Goal: Use online tool/utility: Use online tool/utility

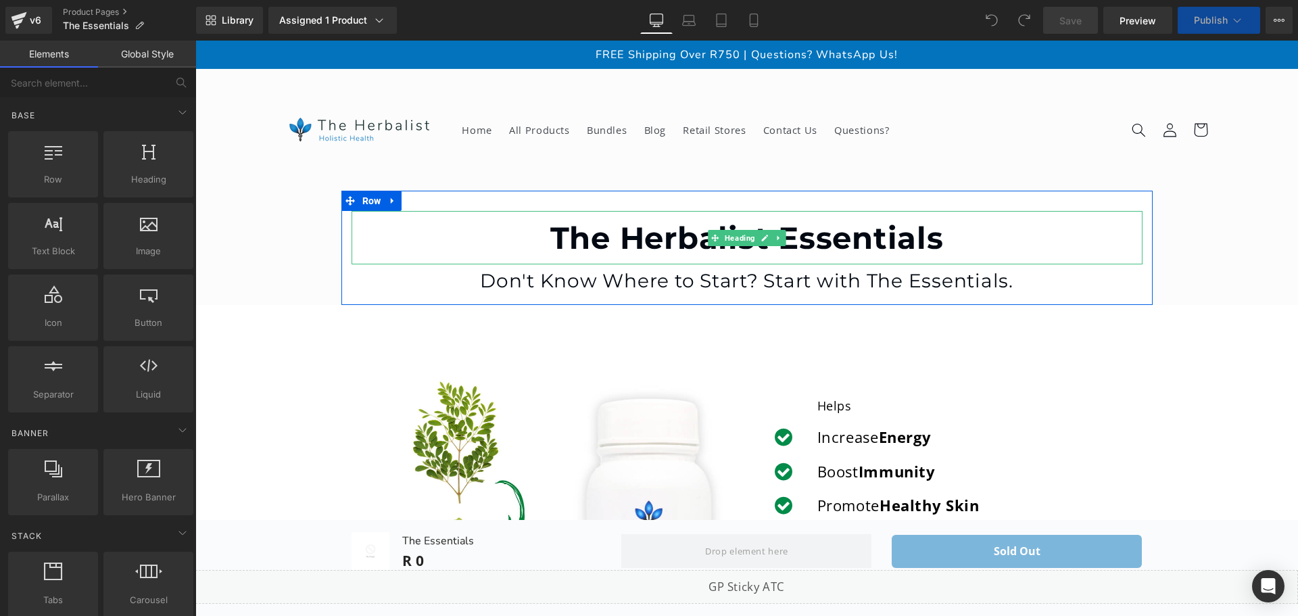
click at [683, 278] on h1 "Don't Know Where to Start? Start with The Essentials." at bounding box center [747, 280] width 791 height 33
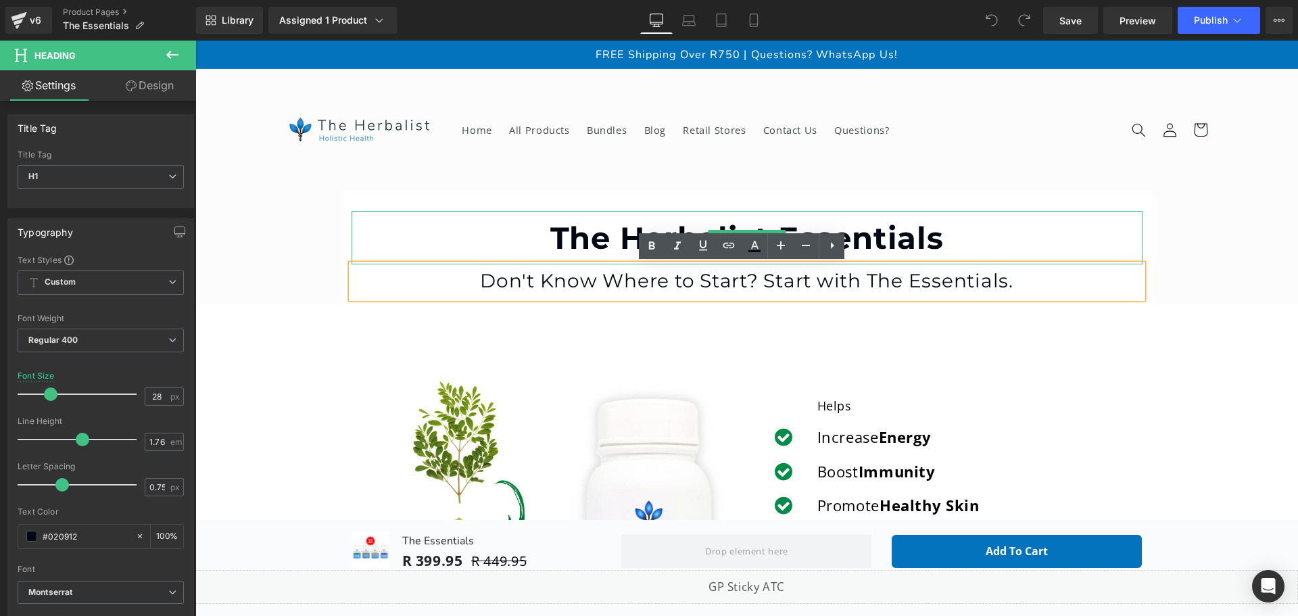
click at [581, 231] on strong "The Herbalist Essentials" at bounding box center [747, 237] width 394 height 37
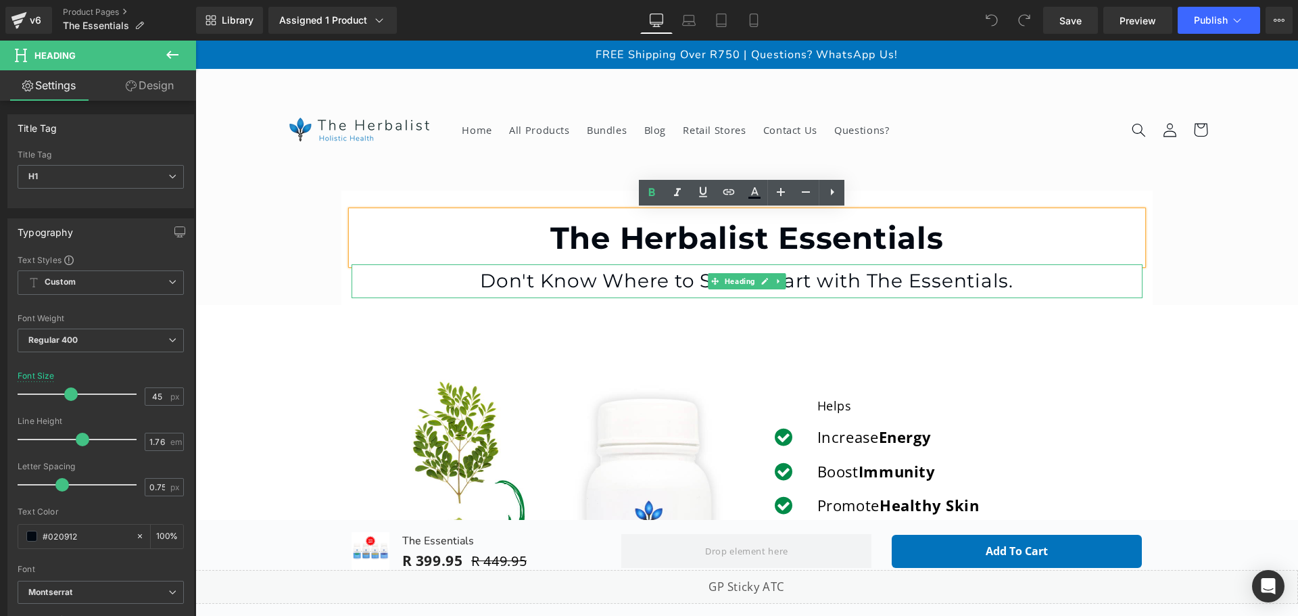
click at [571, 278] on h1 "Don't Know Where to Start? Start with The Essentials." at bounding box center [747, 280] width 791 height 33
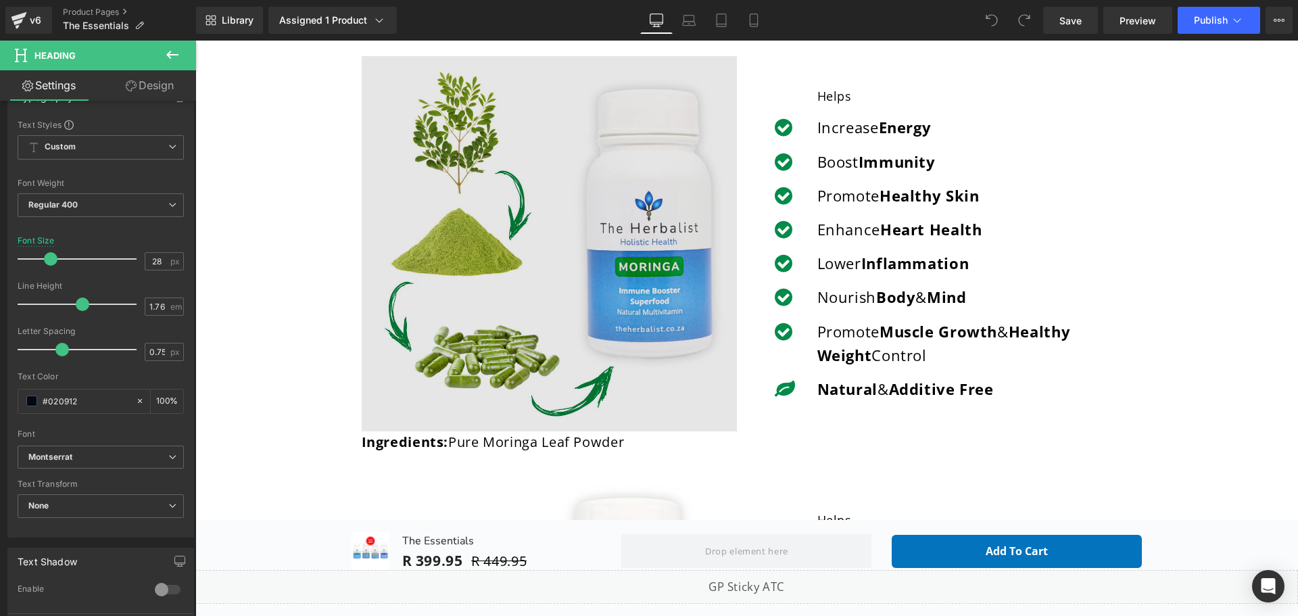
scroll to position [338, 0]
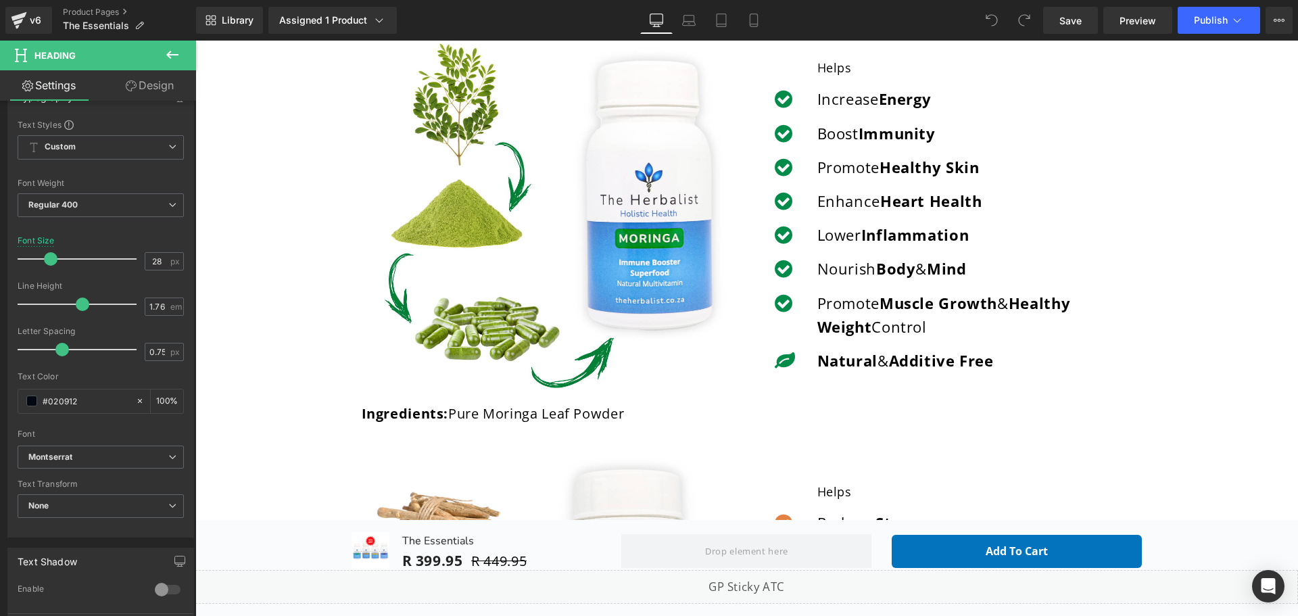
click at [887, 176] on div "Promote Healthy Skin Text Block" at bounding box center [973, 168] width 318 height 24
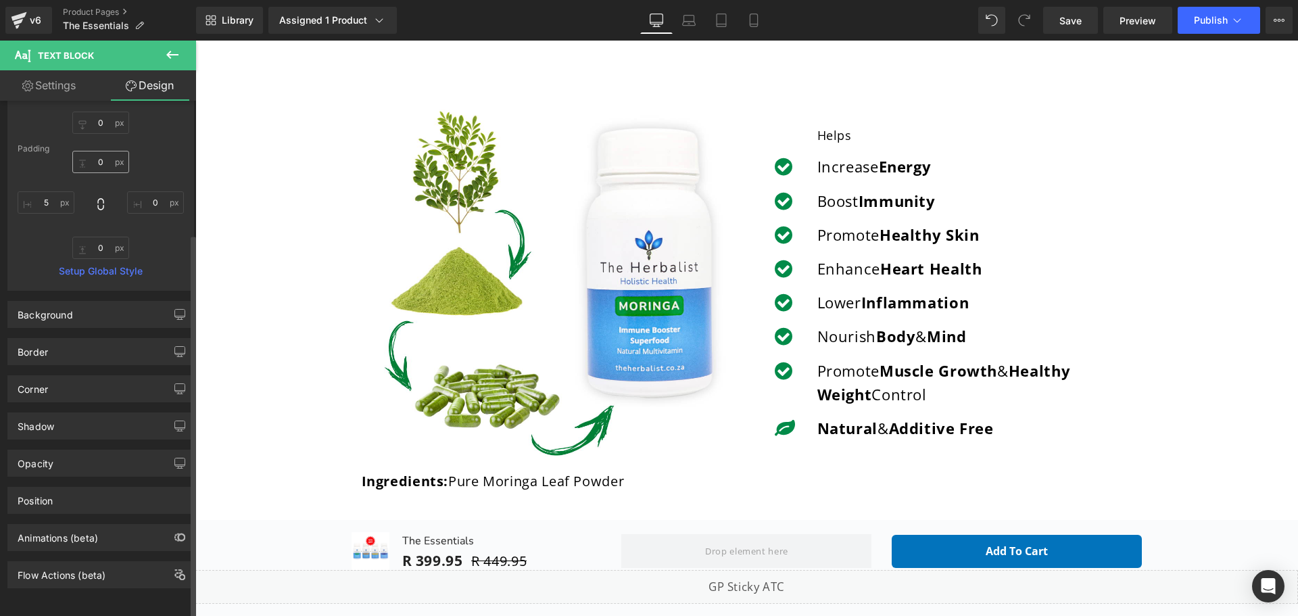
scroll to position [178, 0]
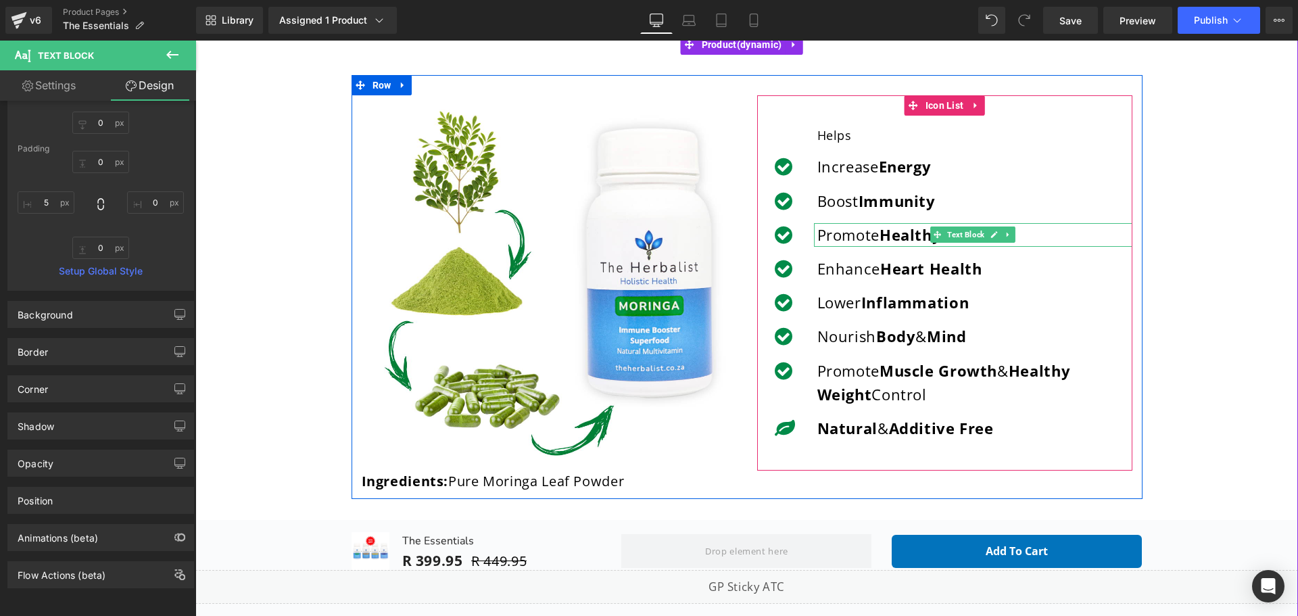
click at [844, 235] on p "Promote Healthy Skin" at bounding box center [974, 235] width 315 height 24
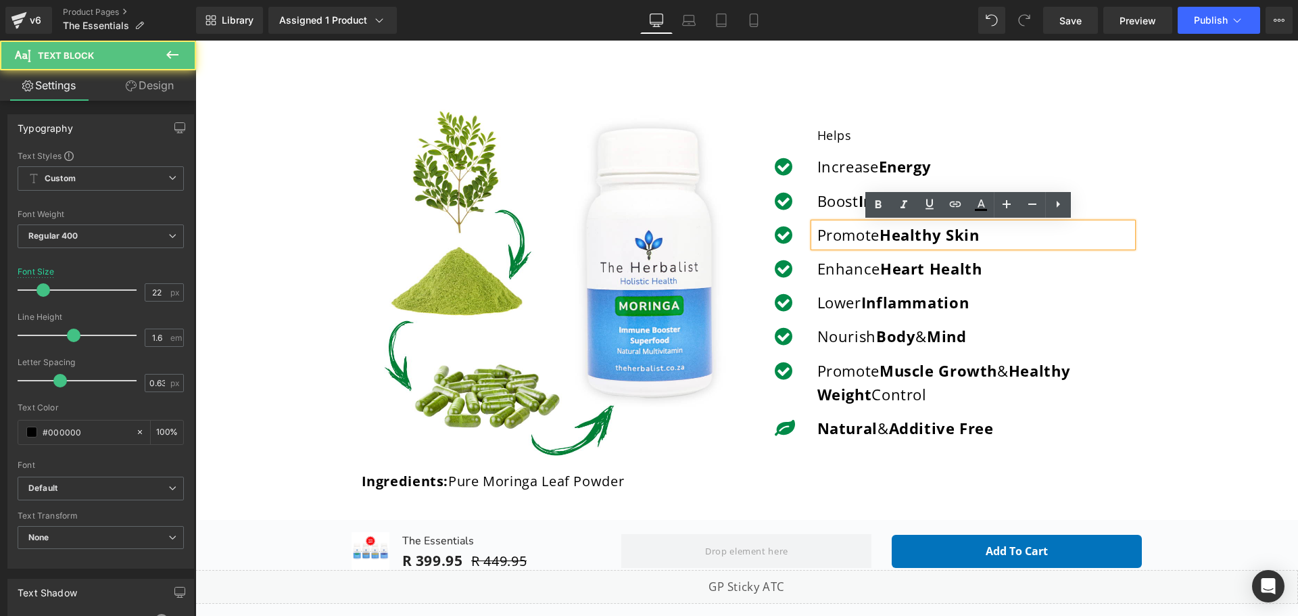
click at [844, 235] on p "Promote Healthy Skin" at bounding box center [974, 235] width 315 height 24
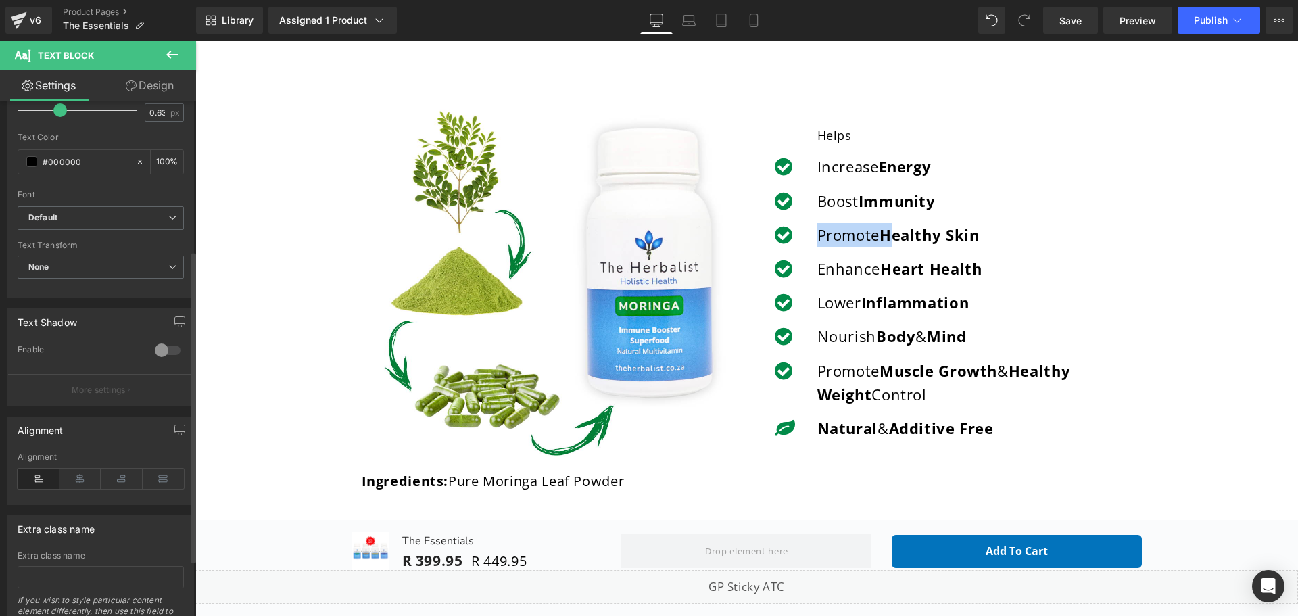
scroll to position [0, 0]
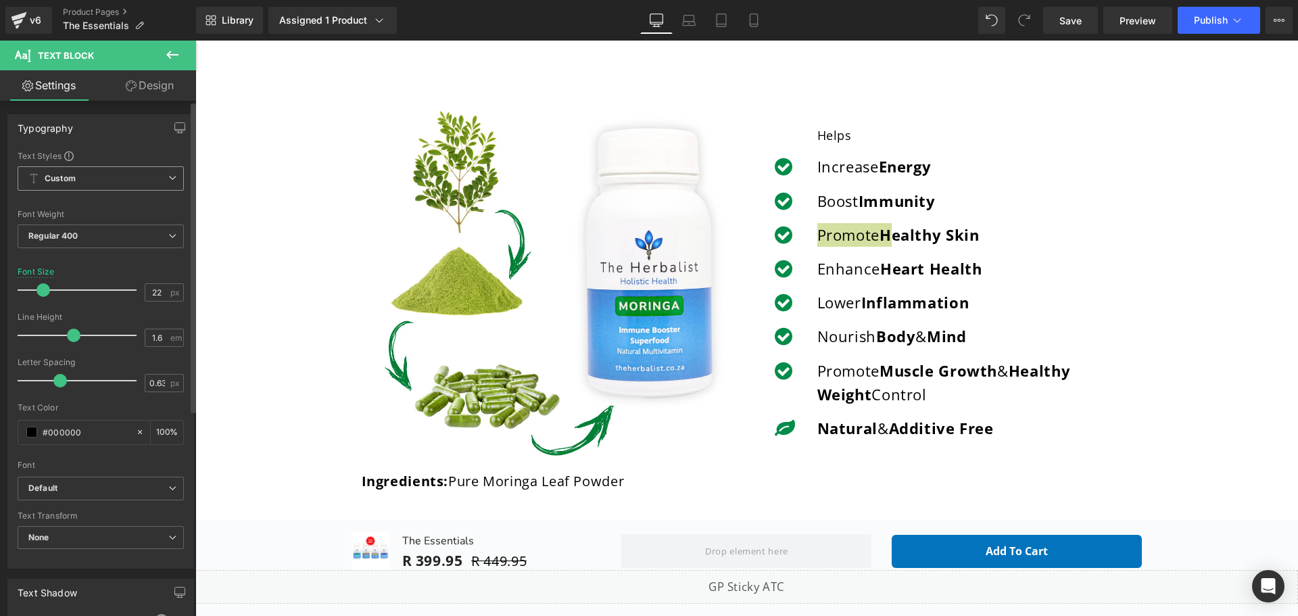
click at [115, 181] on span "Custom Setup Global Style" at bounding box center [101, 178] width 166 height 24
click at [115, 181] on span "Custom Setup Global Style" at bounding box center [98, 178] width 161 height 24
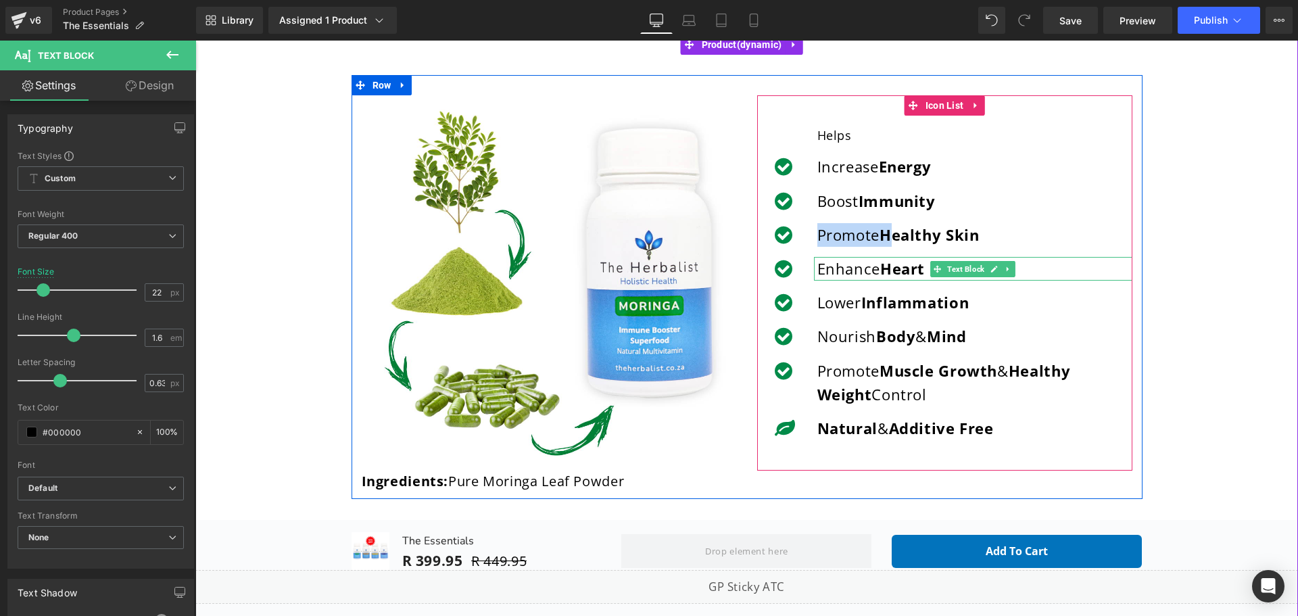
click at [884, 270] on strong "Heart Health" at bounding box center [931, 268] width 102 height 20
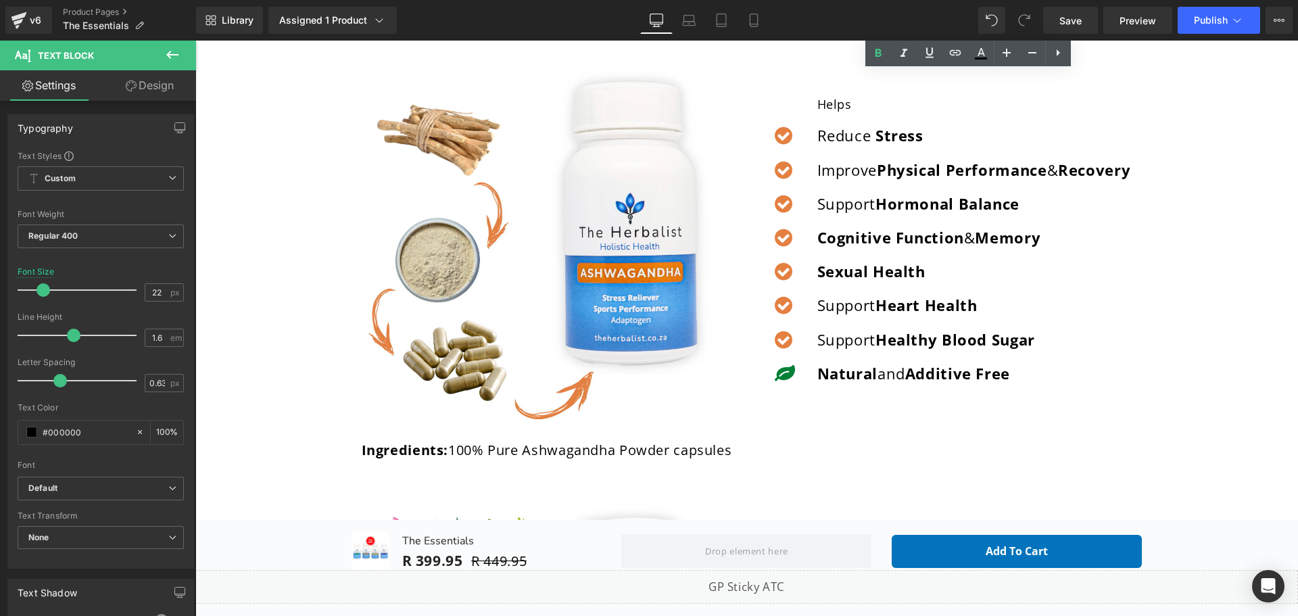
scroll to position [609, 0]
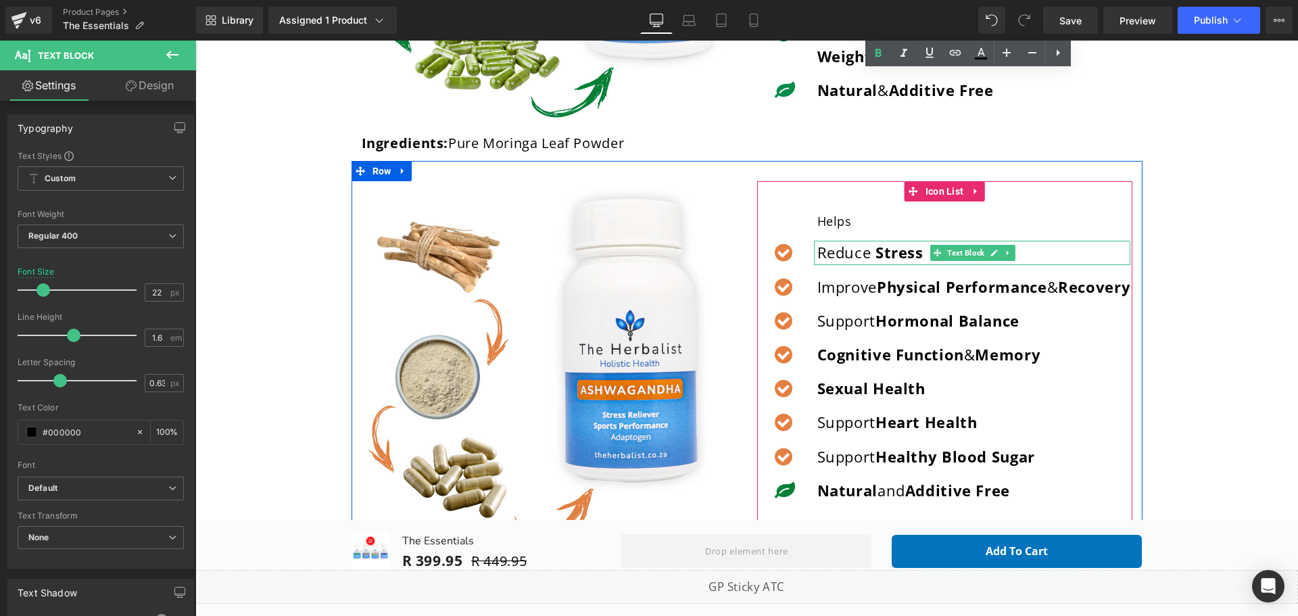
click at [871, 260] on span at bounding box center [873, 252] width 5 height 20
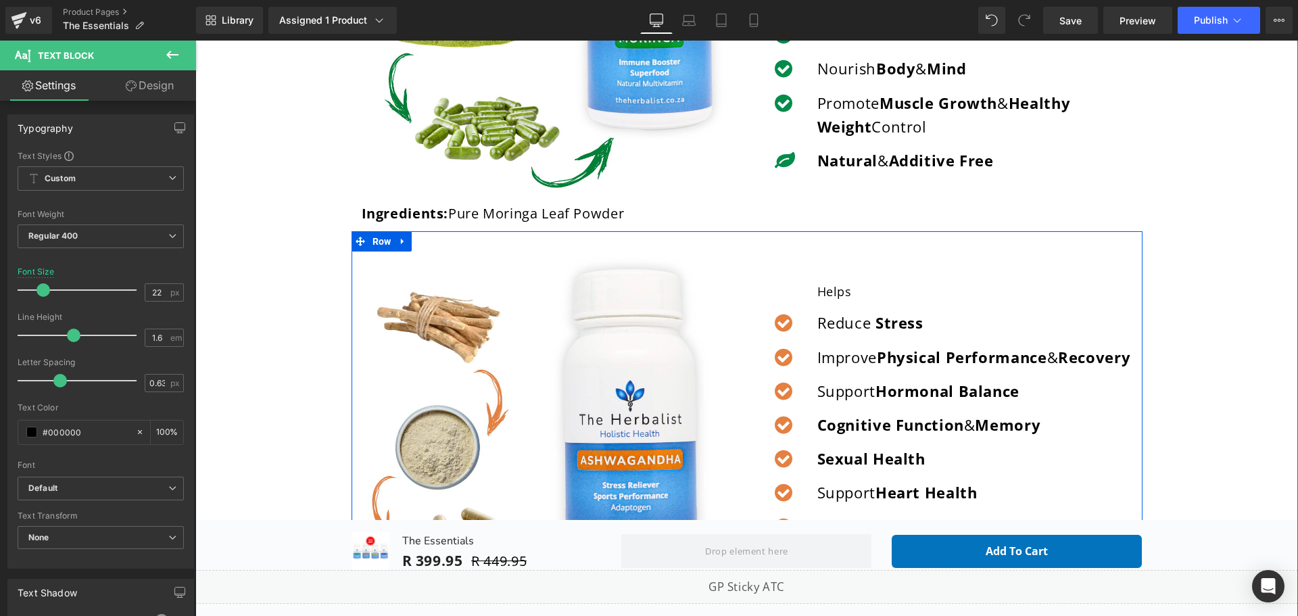
scroll to position [406, 0]
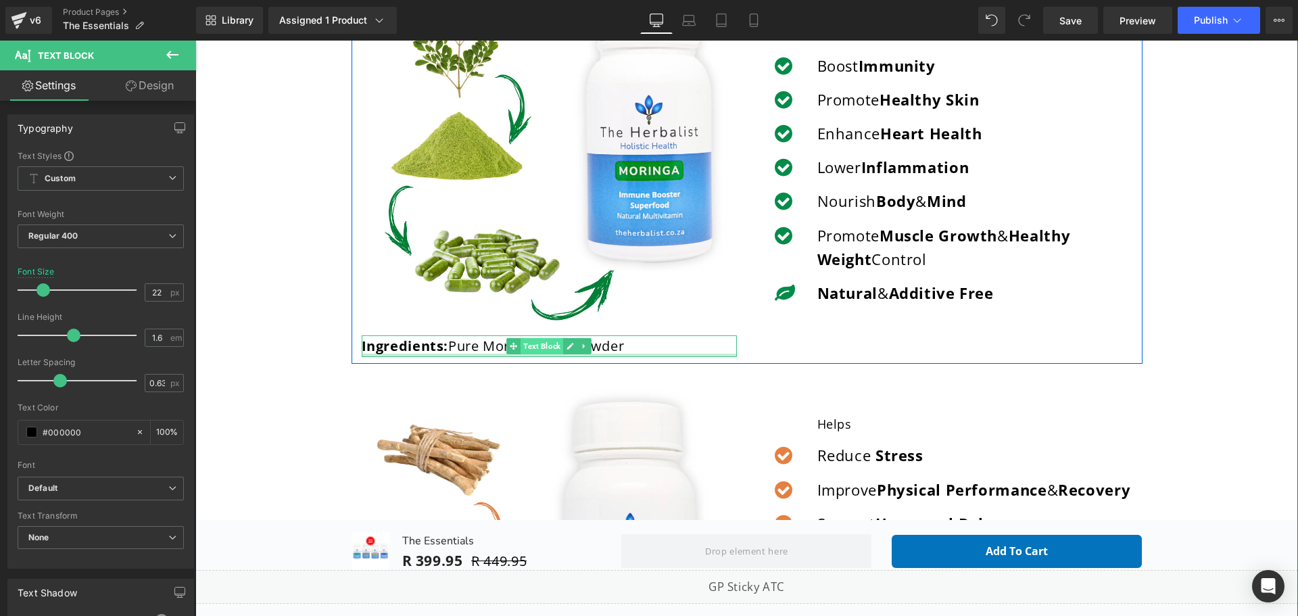
click at [544, 352] on span "Text Block" at bounding box center [542, 346] width 43 height 16
click at [426, 348] on b "Ingredients:" at bounding box center [405, 346] width 87 height 18
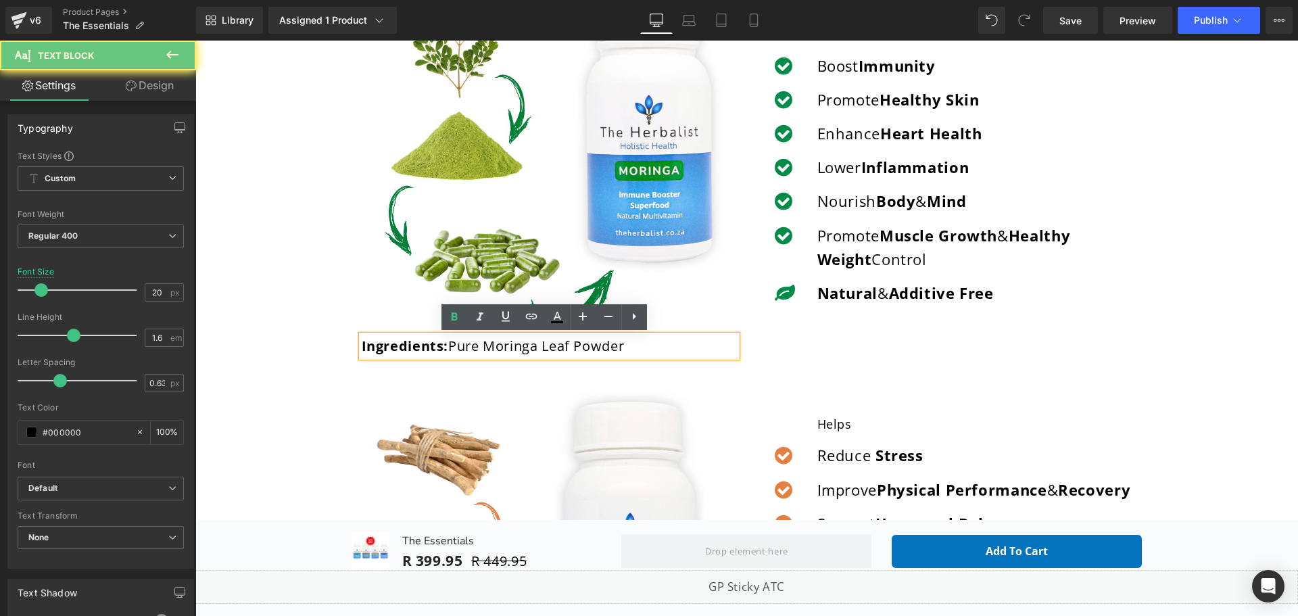
click at [426, 348] on b "Ingredients:" at bounding box center [405, 346] width 87 height 18
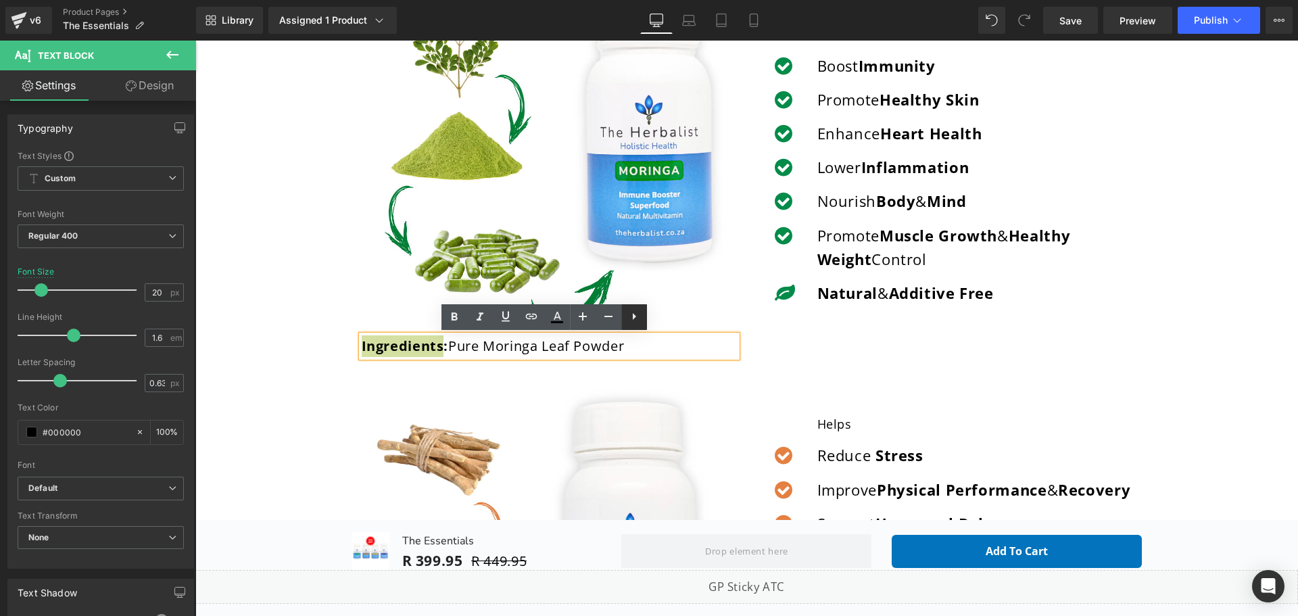
click at [634, 316] on icon at bounding box center [634, 316] width 3 height 7
click at [662, 315] on icon at bounding box center [660, 316] width 16 height 16
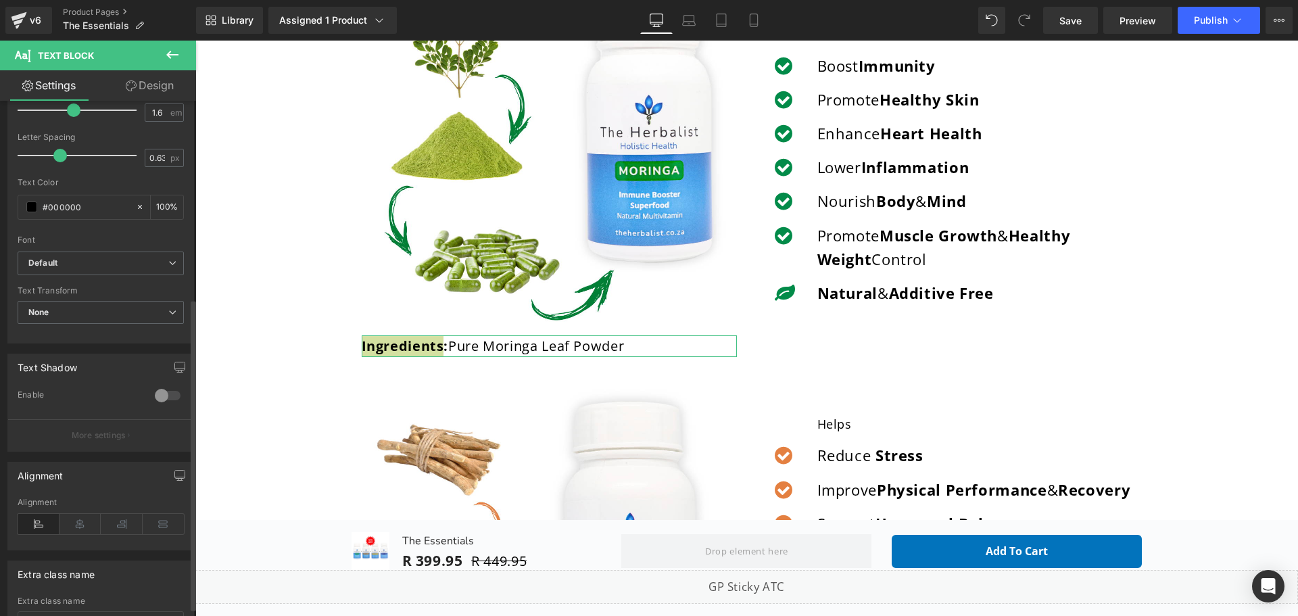
scroll to position [0, 0]
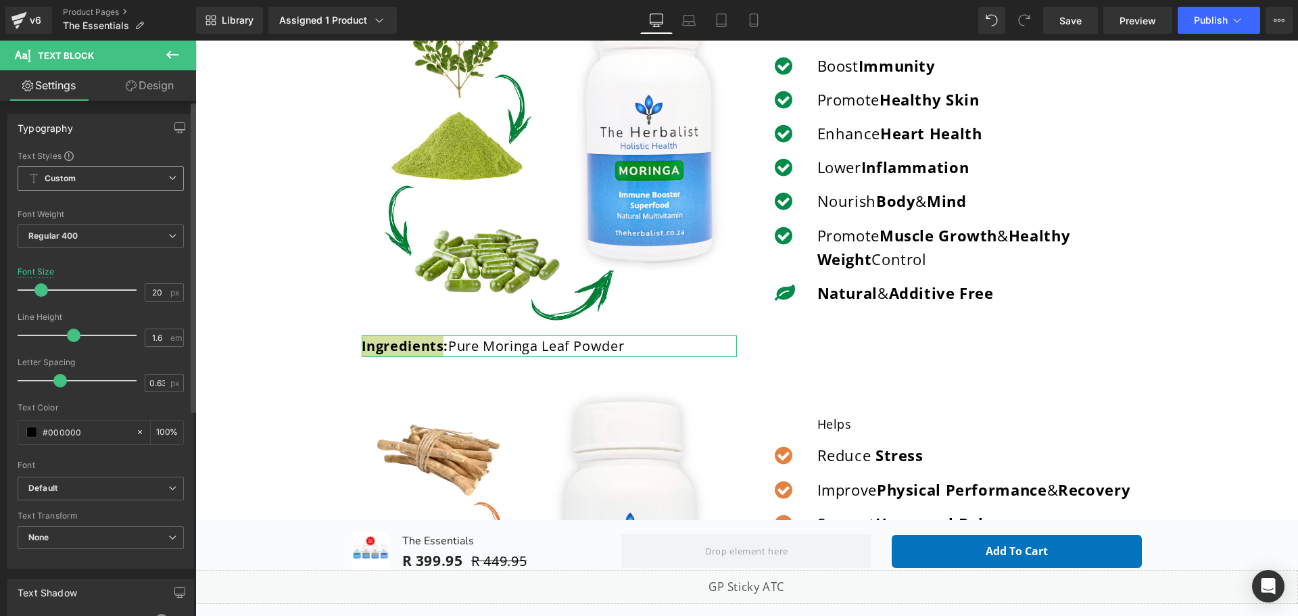
click at [168, 180] on icon at bounding box center [172, 178] width 8 height 8
click at [168, 180] on icon at bounding box center [167, 178] width 8 height 8
click at [1283, 24] on icon at bounding box center [1279, 20] width 11 height 11
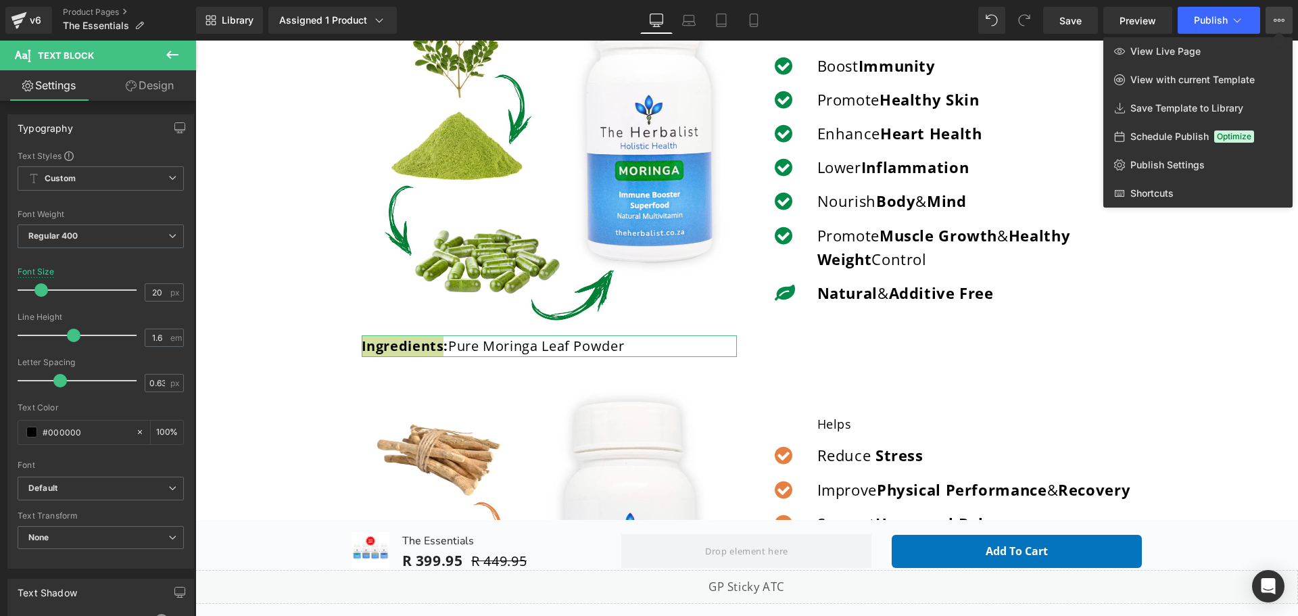
click at [143, 85] on link "Design" at bounding box center [150, 85] width 98 height 30
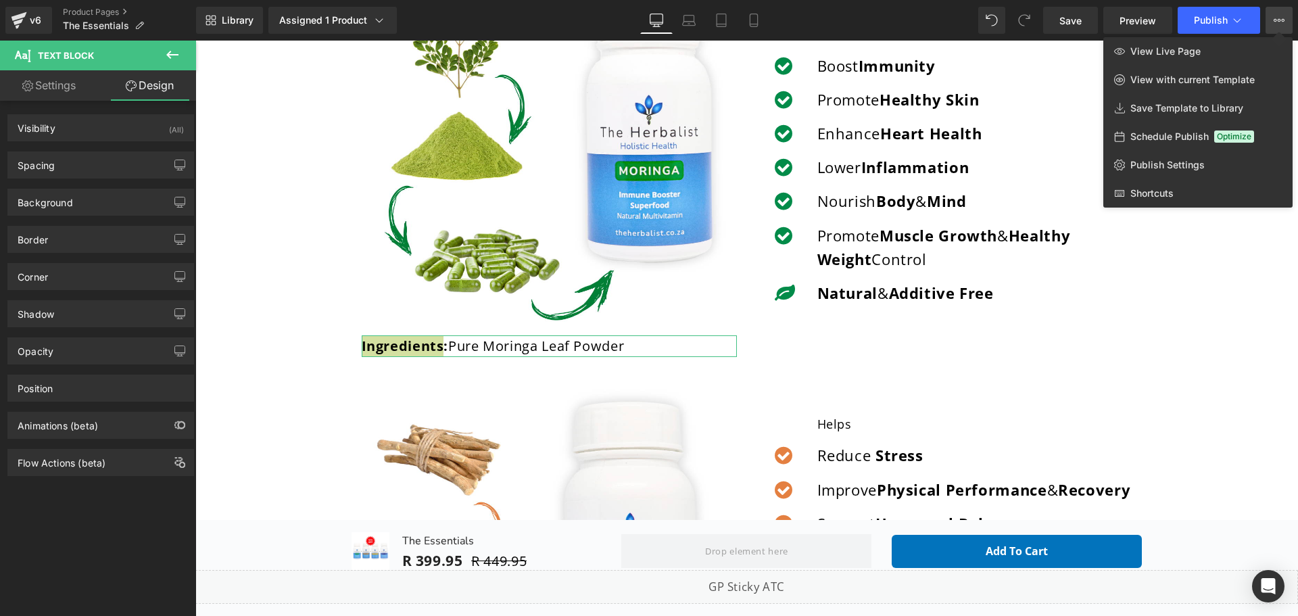
click at [66, 90] on link "Settings" at bounding box center [49, 85] width 98 height 30
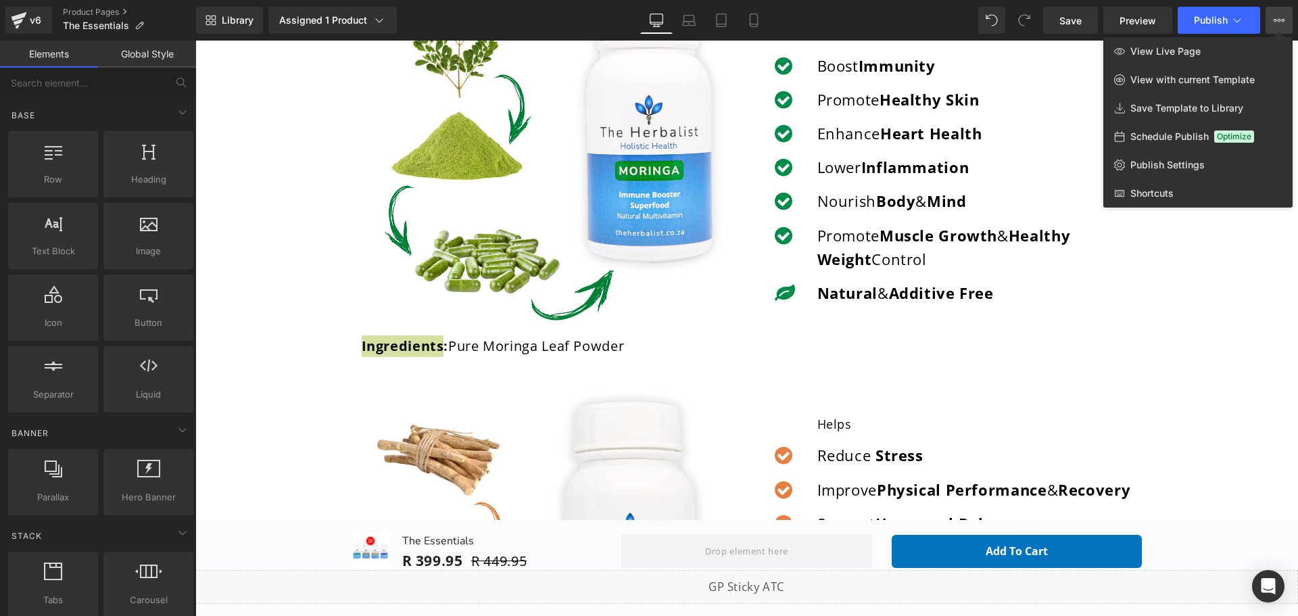
click at [1011, 345] on div at bounding box center [746, 328] width 1103 height 575
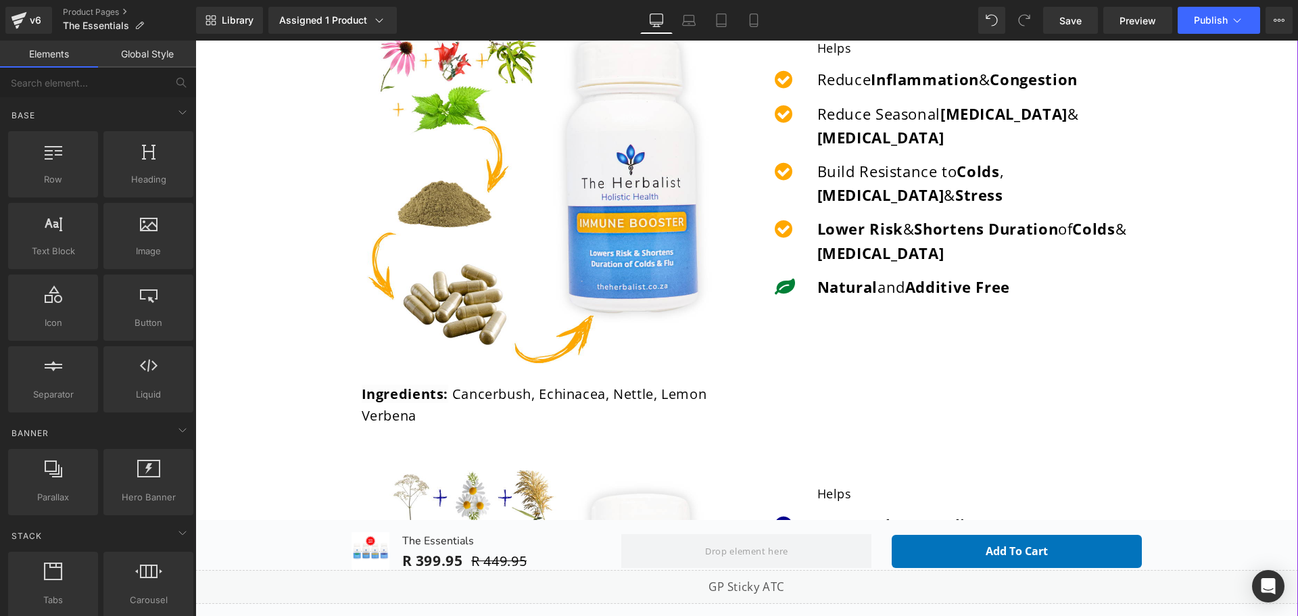
scroll to position [1014, 0]
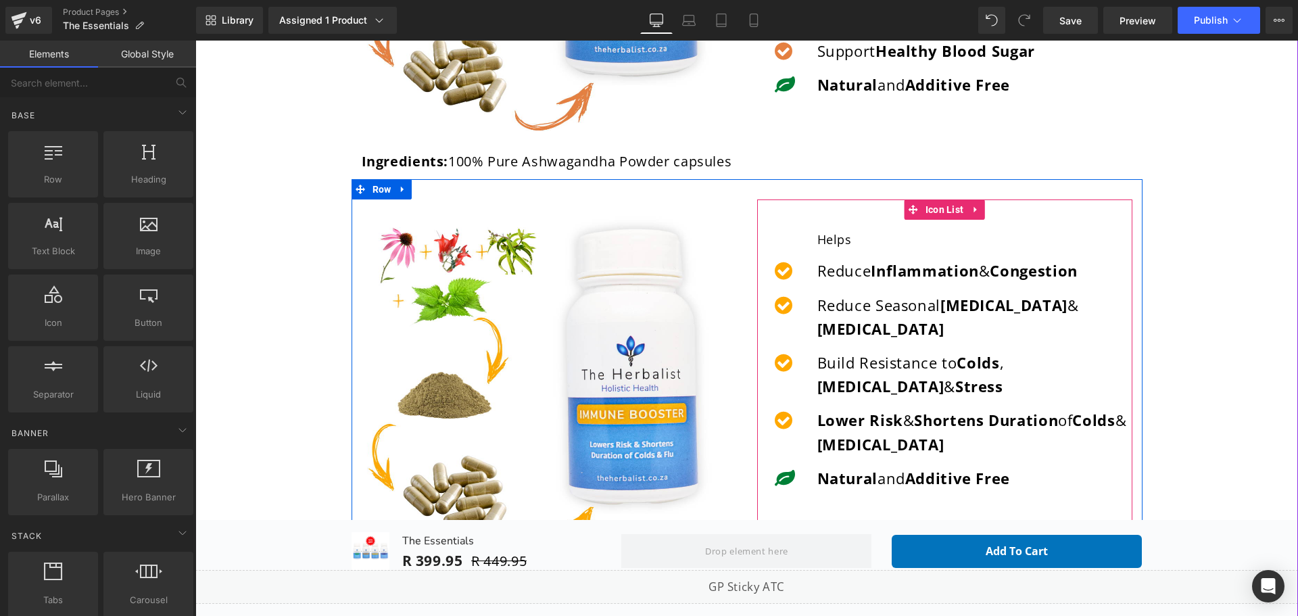
click at [880, 286] on ul "Icon Helps Text Block Icon Reduce Inflammation & Congestion Text Block Icon [ME…" at bounding box center [944, 365] width 375 height 270
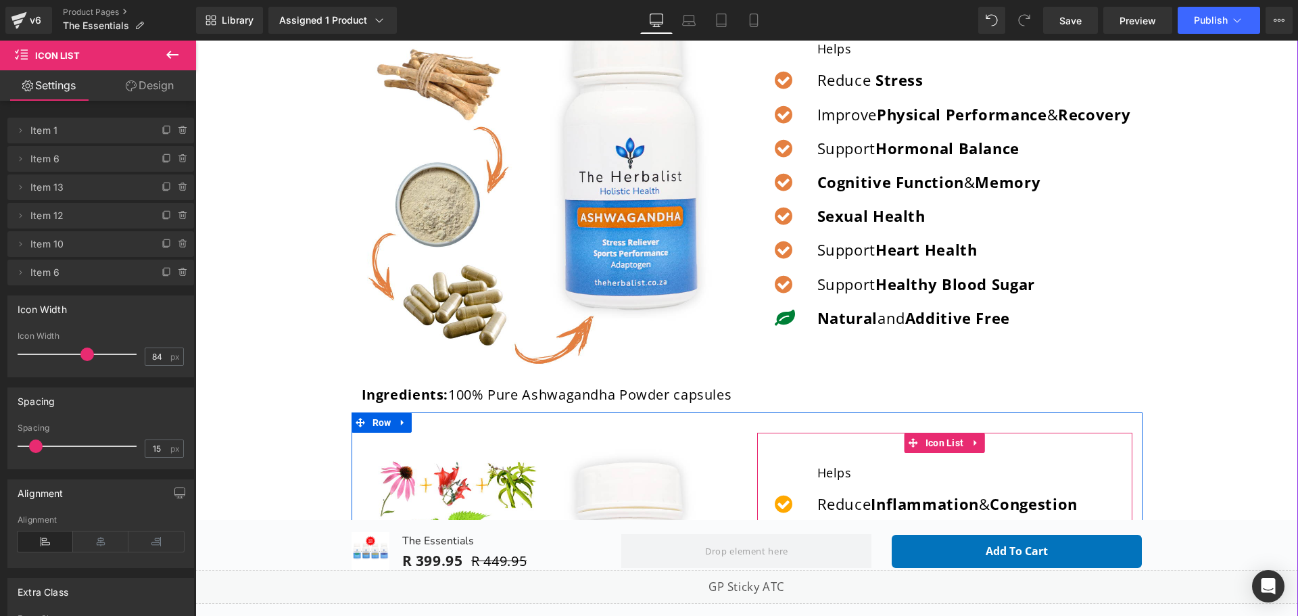
scroll to position [744, 0]
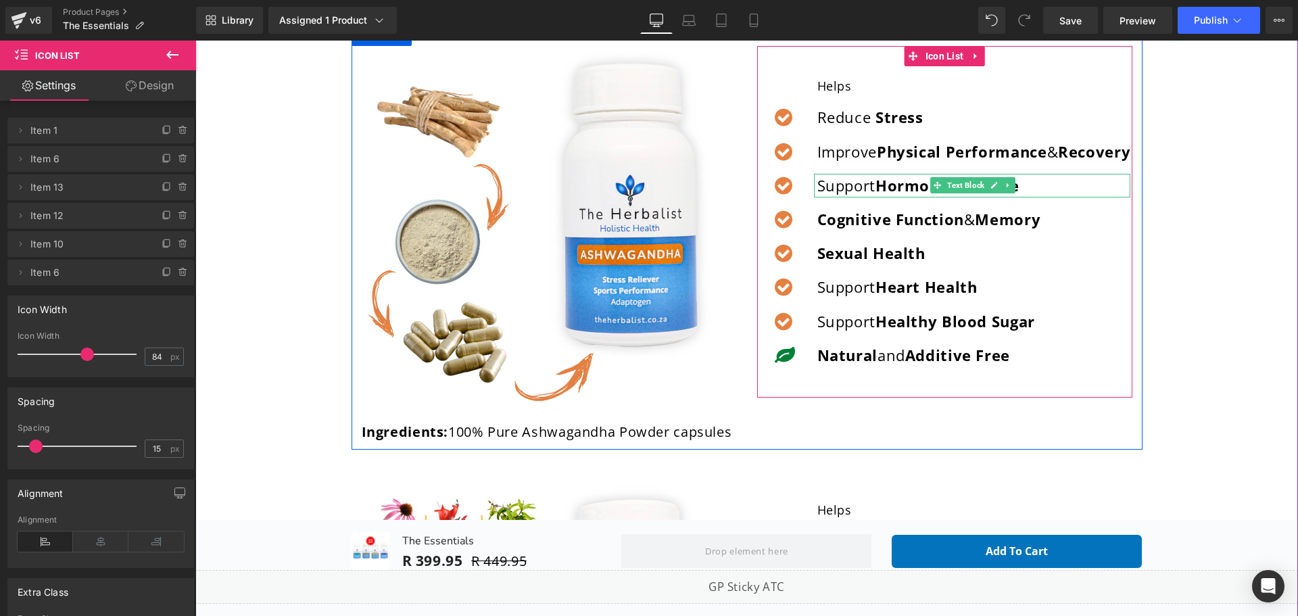
click at [827, 197] on p "Support Hormonal Balance" at bounding box center [974, 186] width 314 height 24
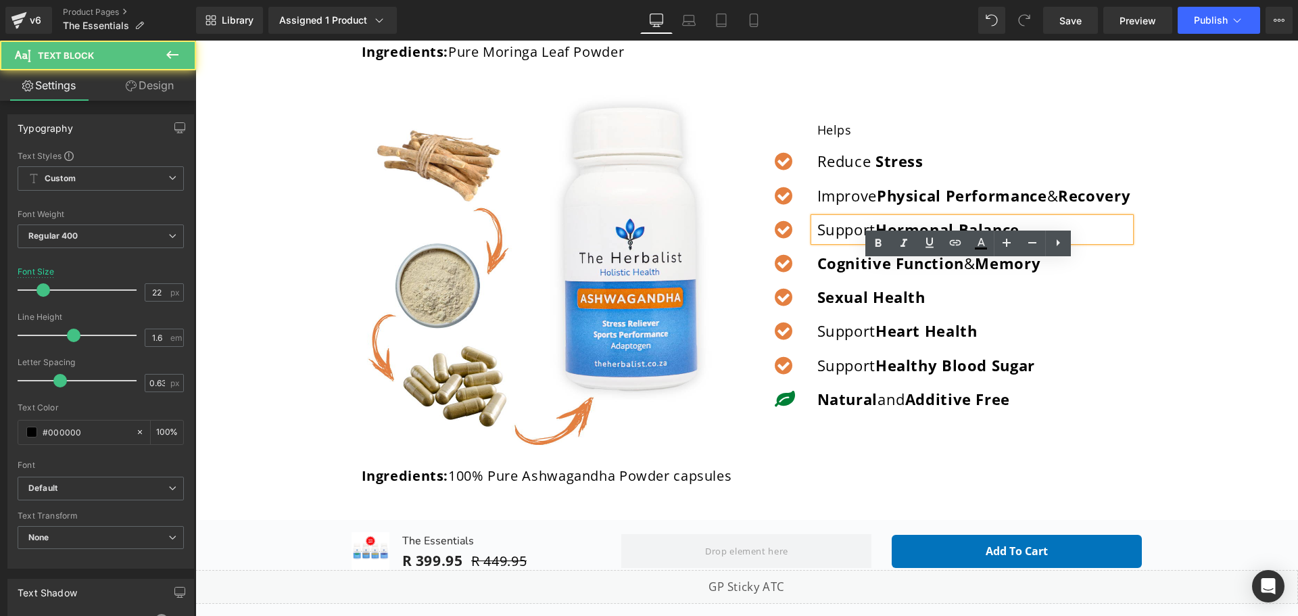
scroll to position [676, 0]
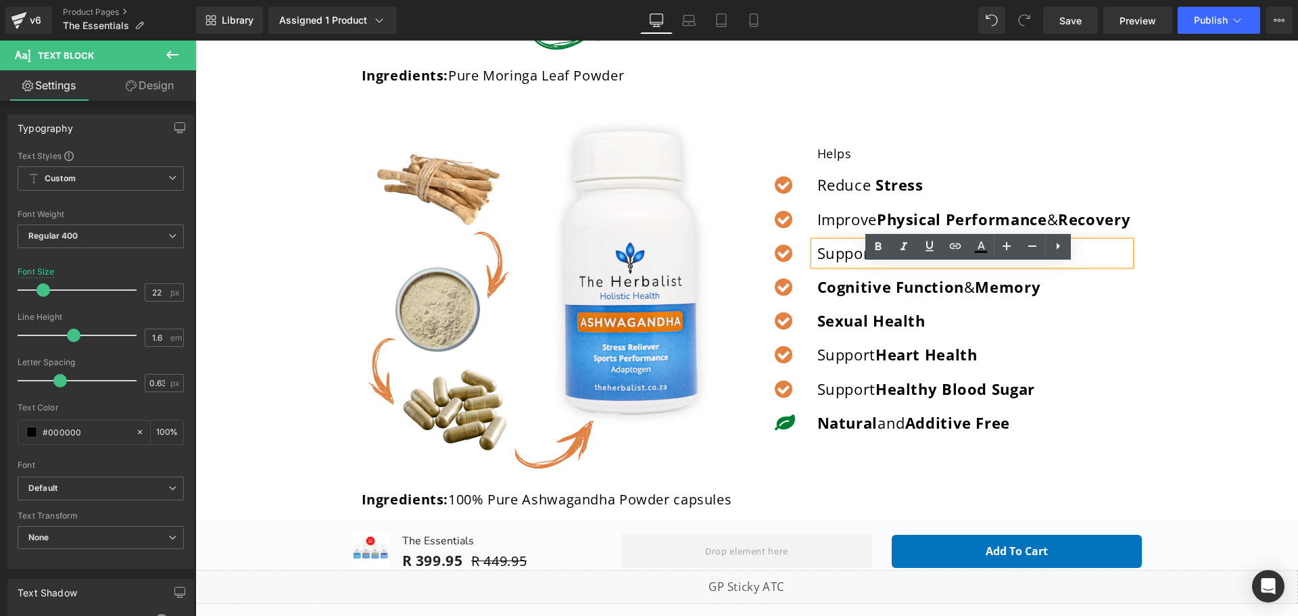
click at [802, 231] on div "Improve Physical Performance & Recovery Text Block" at bounding box center [944, 220] width 374 height 24
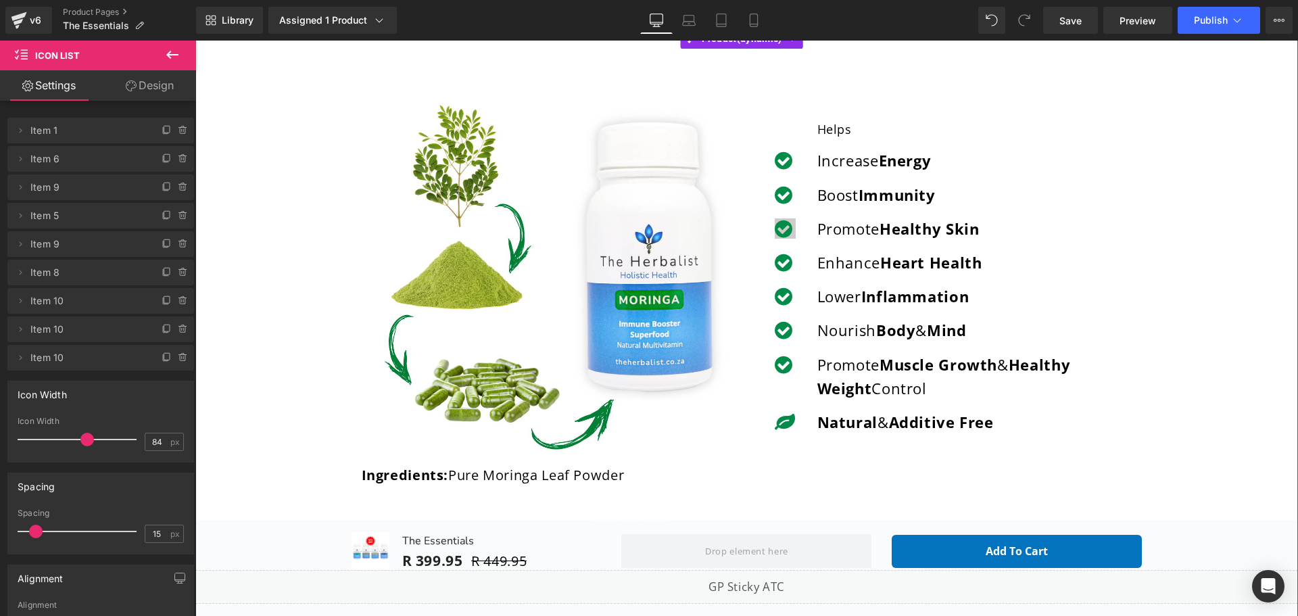
scroll to position [270, 0]
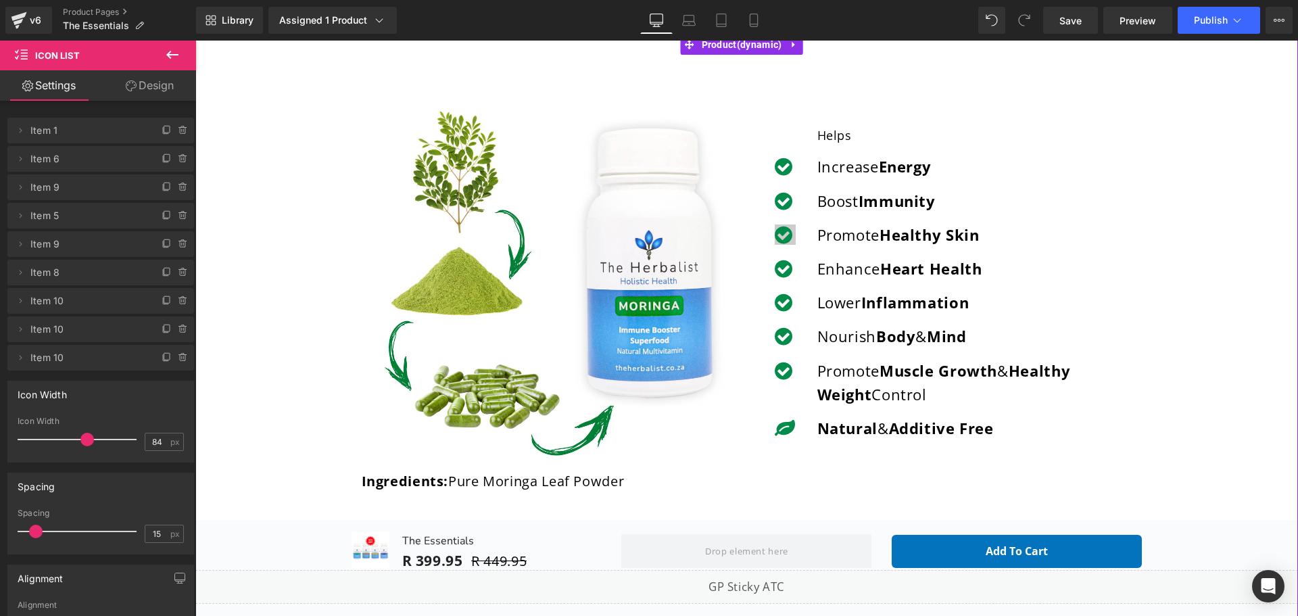
click at [783, 234] on div "Icon" at bounding box center [785, 235] width 57 height 25
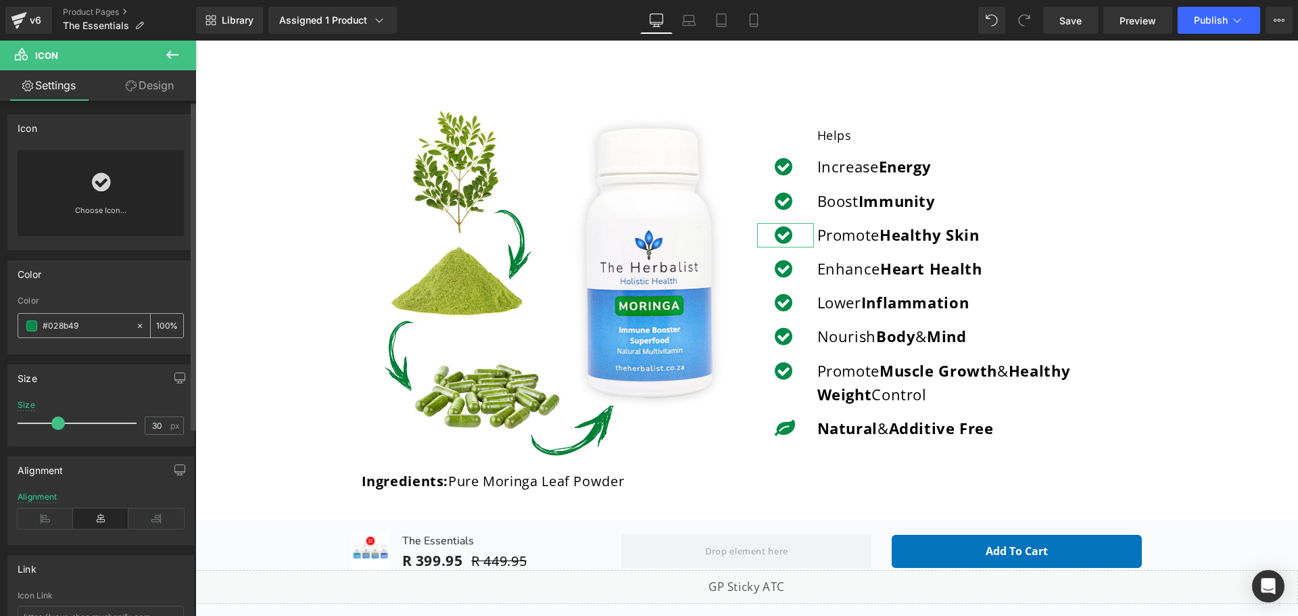
click at [74, 325] on input "#028b49" at bounding box center [86, 325] width 87 height 15
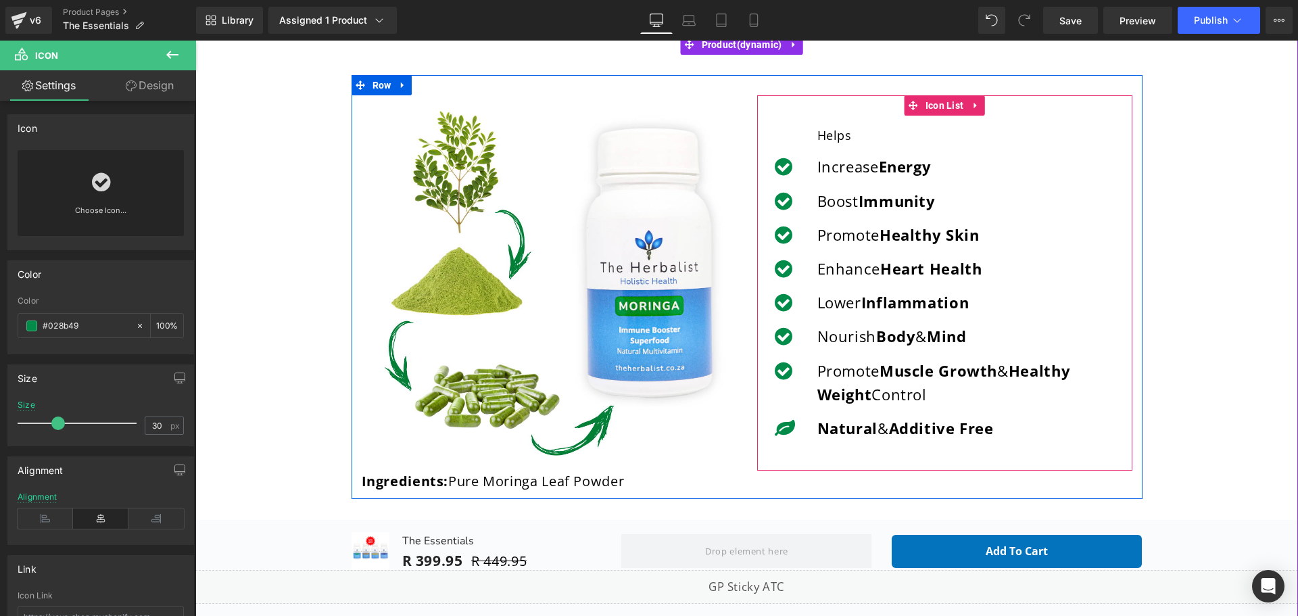
click at [884, 170] on strong "Energy" at bounding box center [905, 166] width 53 height 20
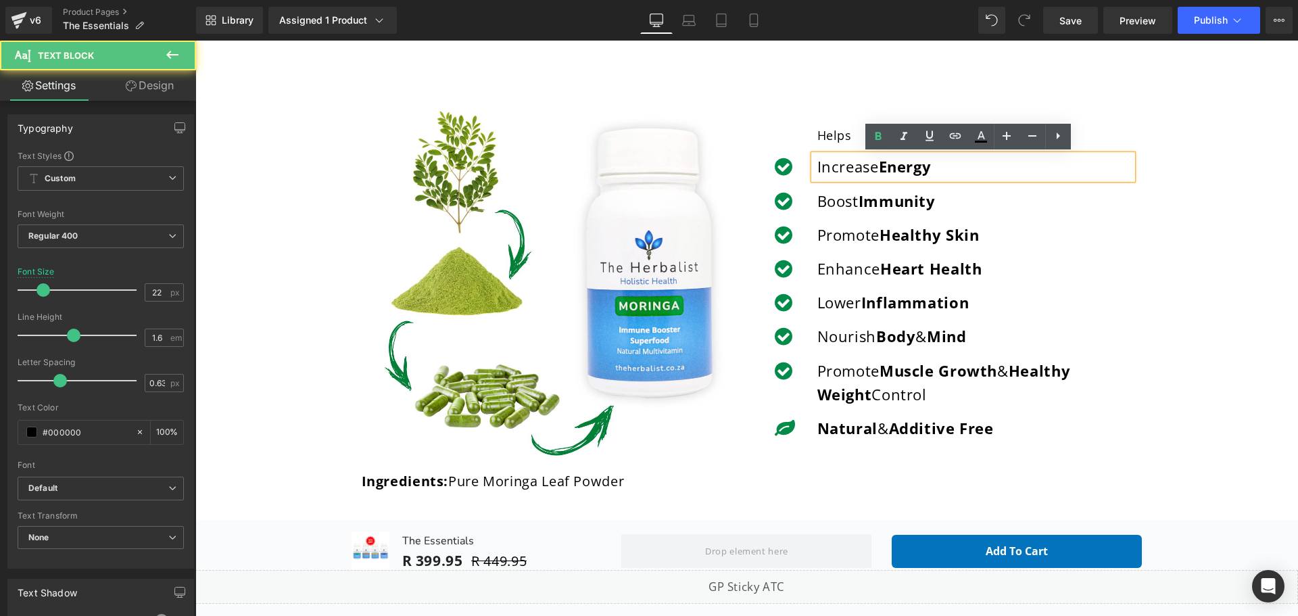
click at [884, 170] on strong "Energy" at bounding box center [905, 166] width 53 height 20
copy p "Increase Energy"
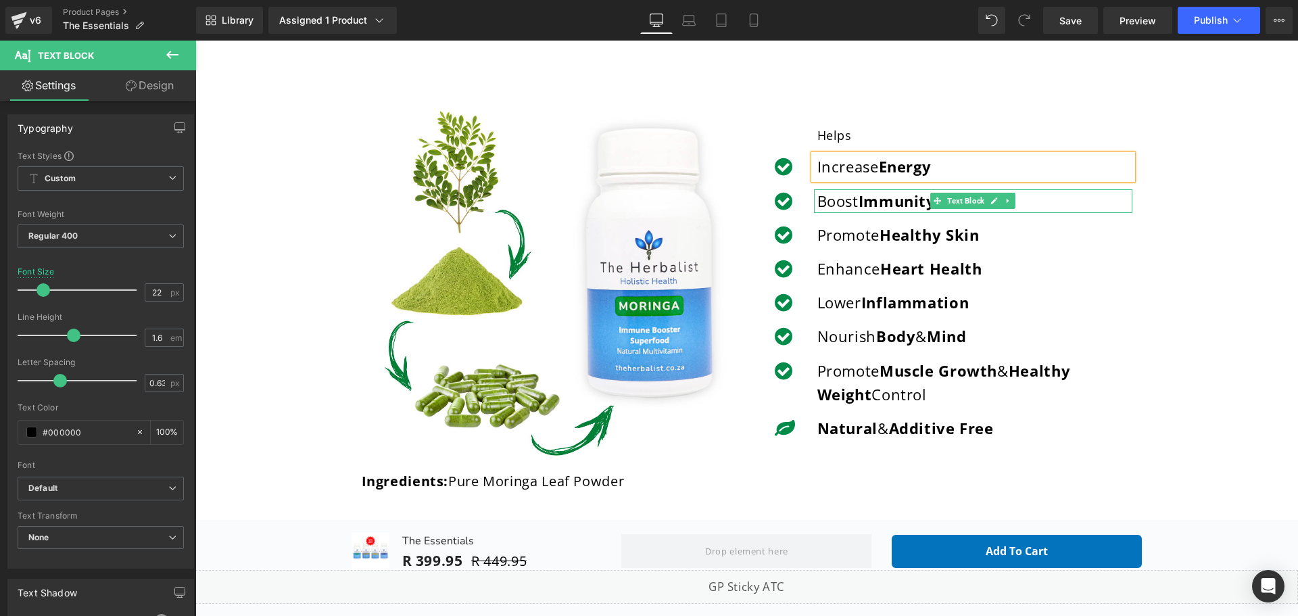
click at [851, 202] on p "Boost Immunity" at bounding box center [974, 201] width 315 height 24
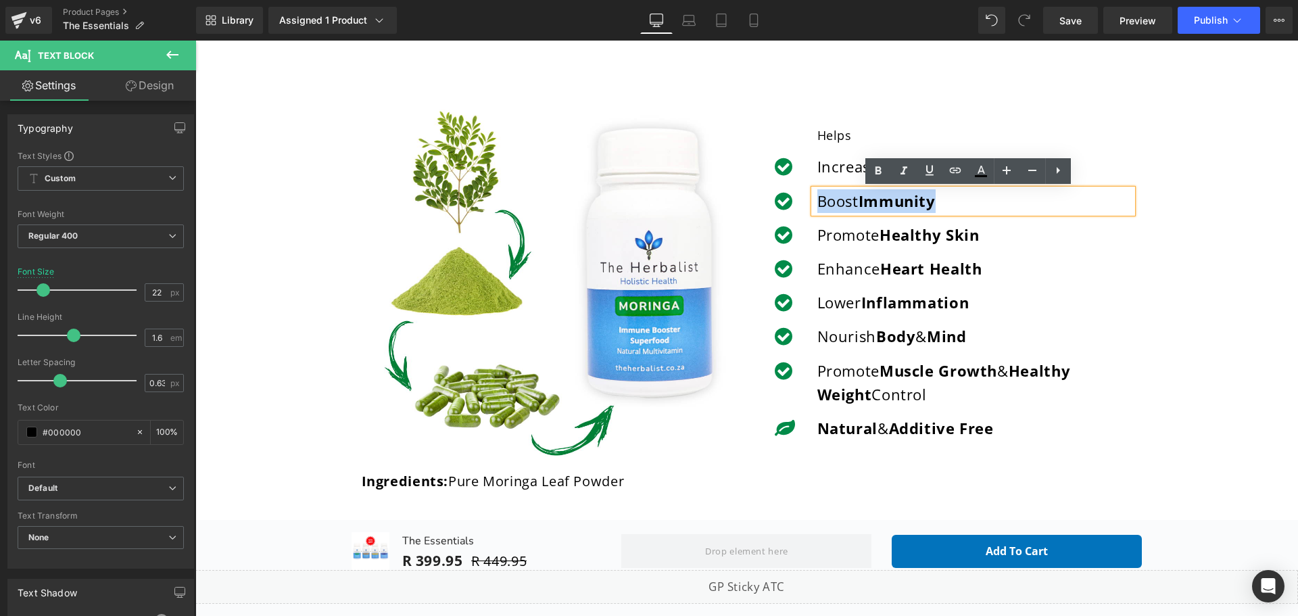
copy p "Boost Immunity"
click at [902, 241] on strong "Healthy Skin" at bounding box center [930, 234] width 100 height 20
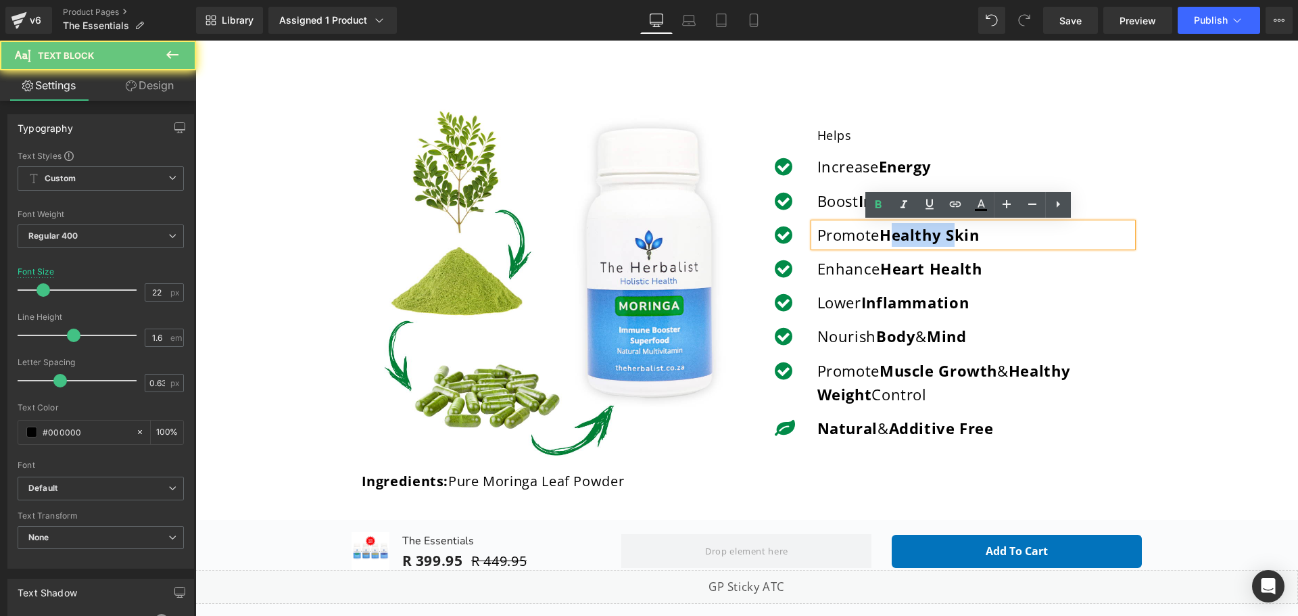
click at [902, 241] on strong "Healthy Skin" at bounding box center [930, 234] width 100 height 20
copy p "Promote Healthy Skin"
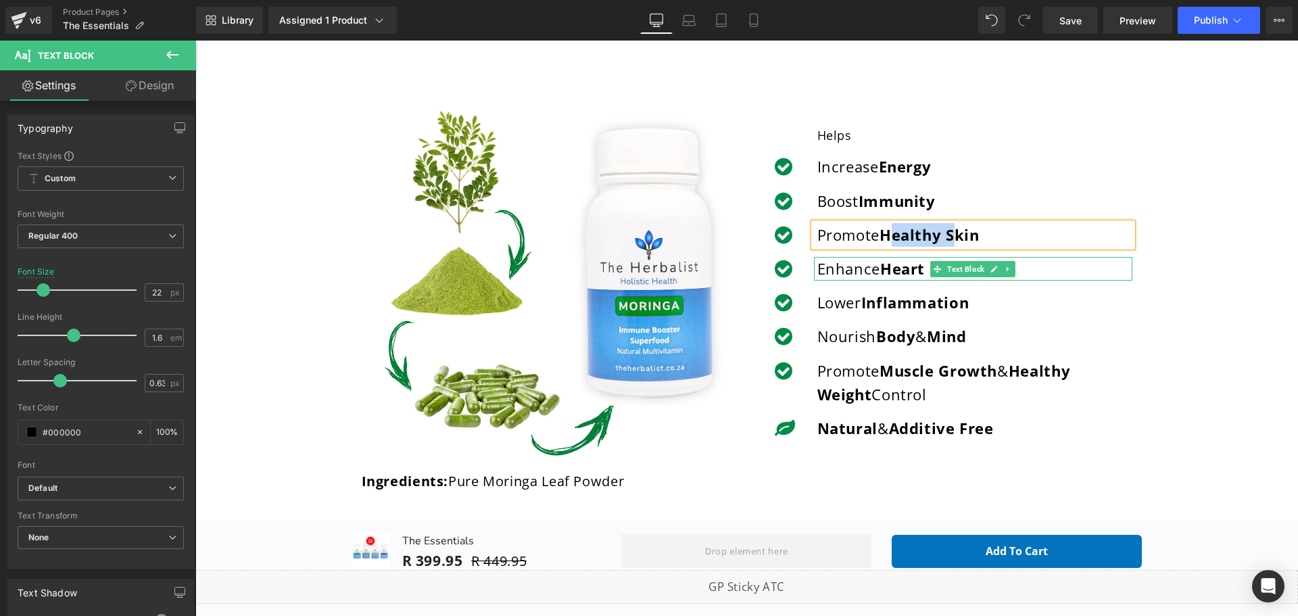
click at [901, 269] on strong "Heart Health" at bounding box center [931, 268] width 102 height 20
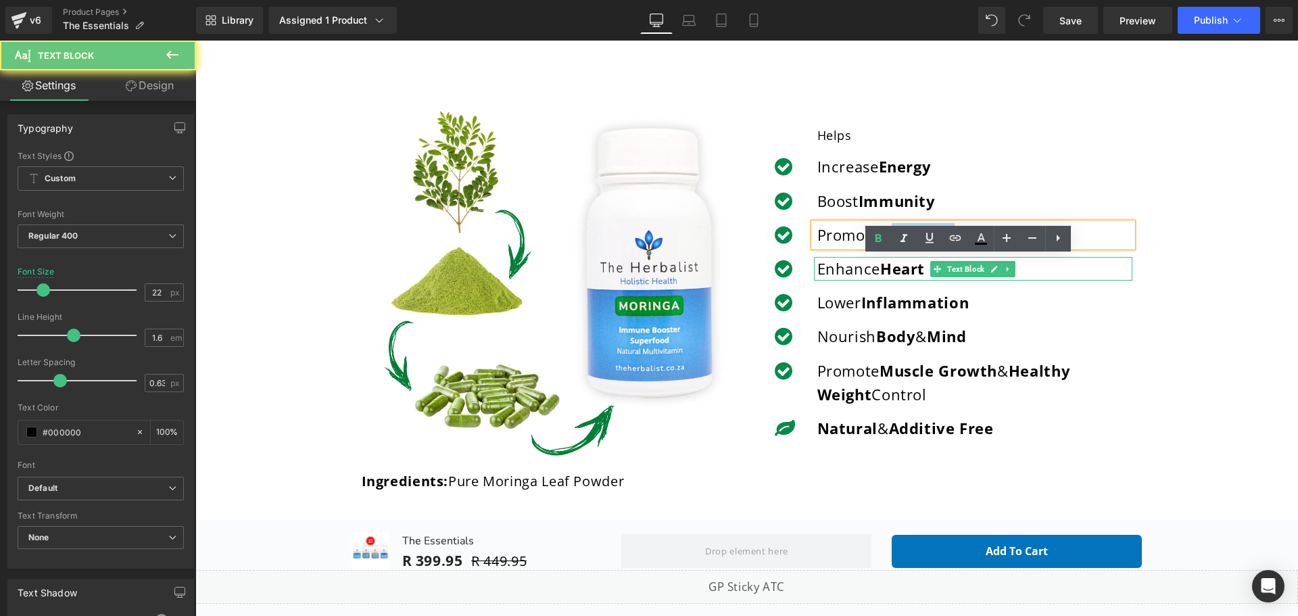
click at [901, 269] on strong "Heart Health" at bounding box center [931, 268] width 102 height 20
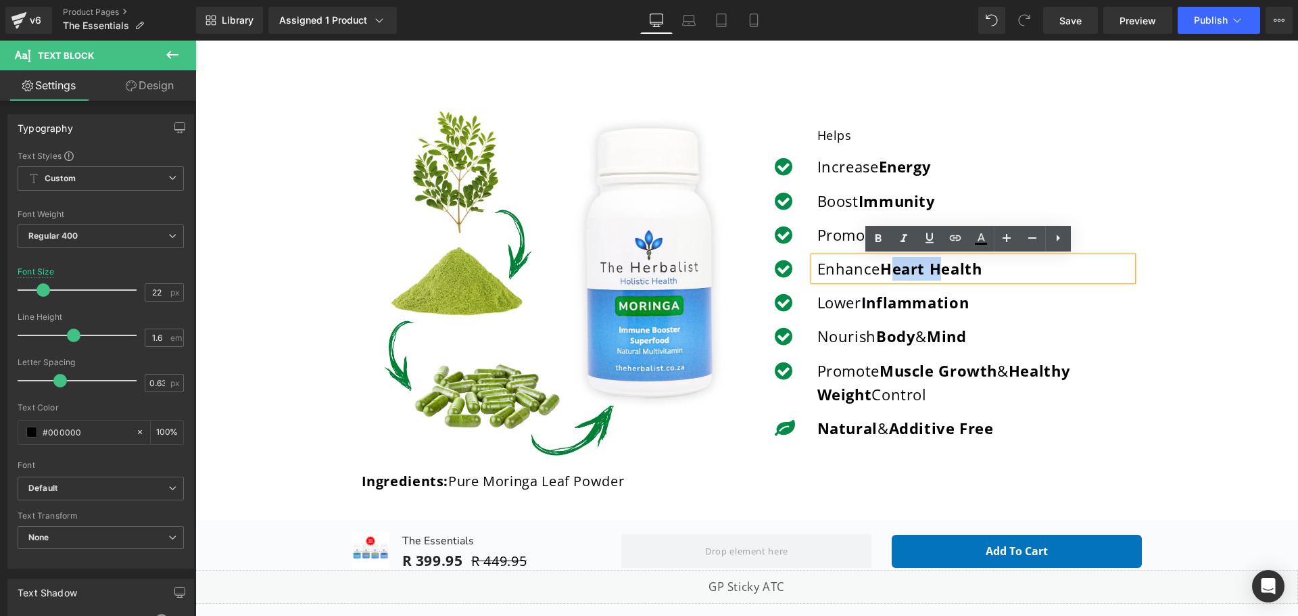
copy p "Enhance Heart Health"
click at [885, 305] on strong "Inflammation" at bounding box center [915, 302] width 108 height 20
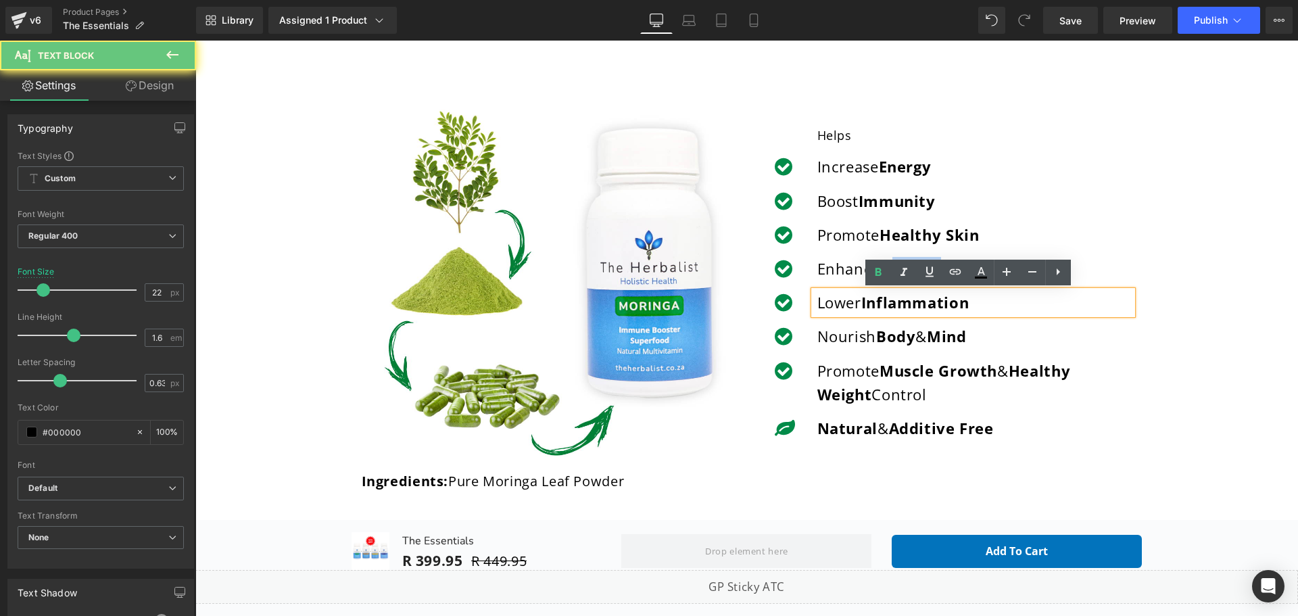
click at [885, 305] on strong "Inflammation" at bounding box center [915, 302] width 108 height 20
copy p "Lower Inflammation"
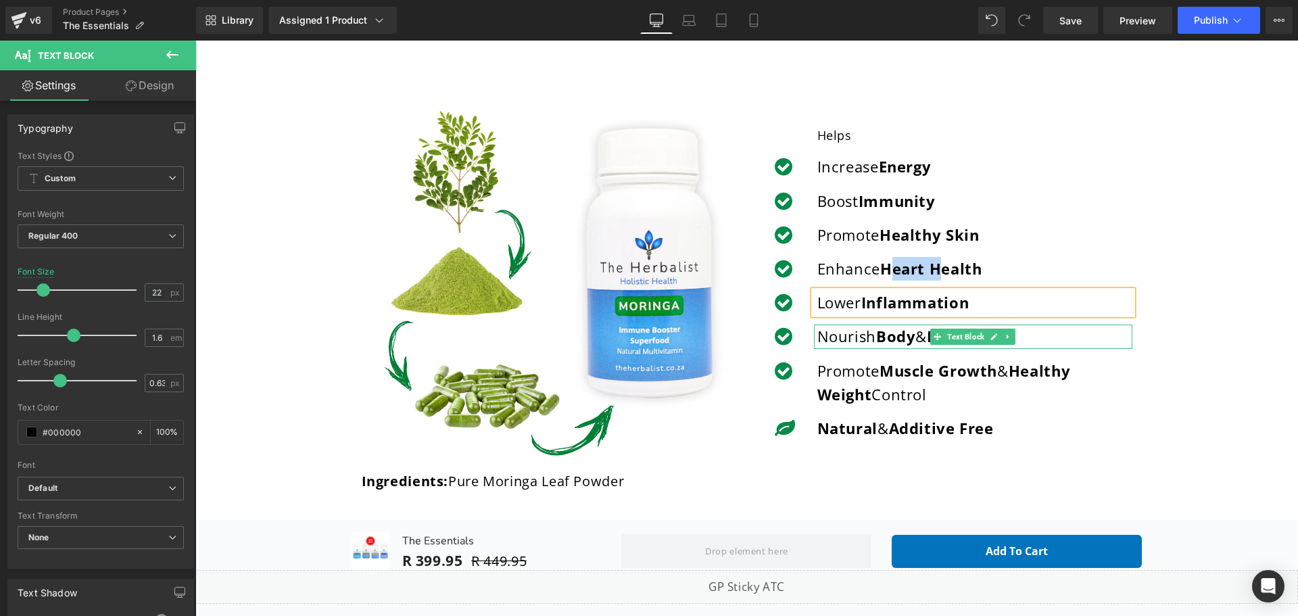
click at [861, 344] on p "Nourish Body & Mind" at bounding box center [974, 337] width 315 height 24
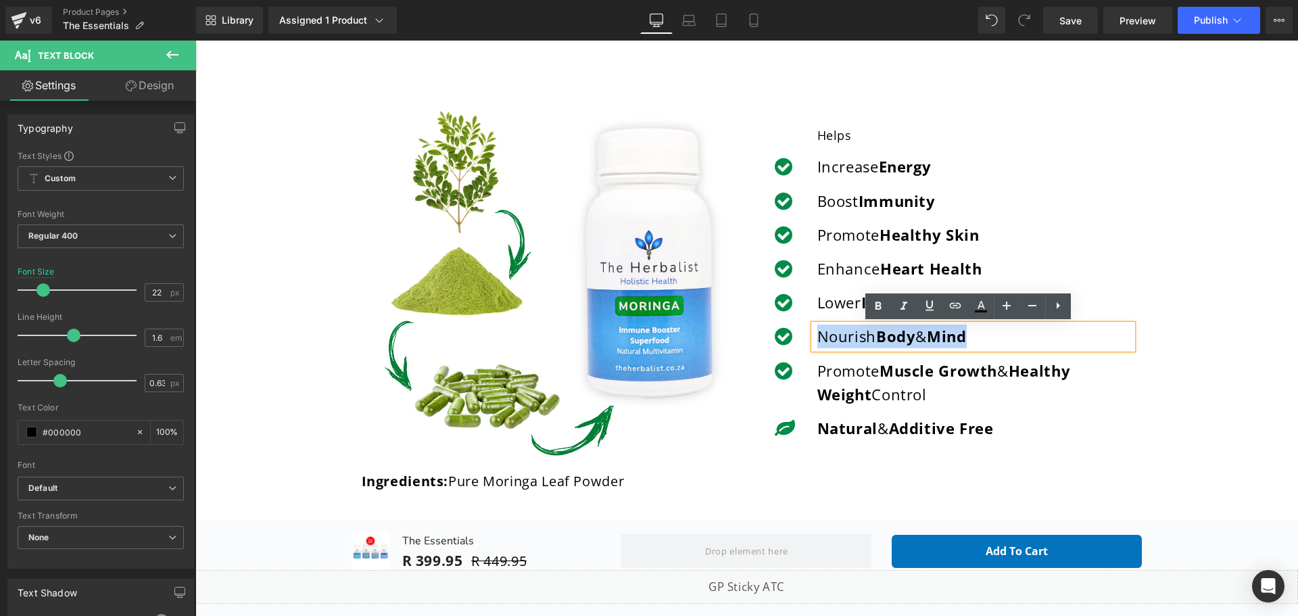
copy p "Nourish Body & Mind"
click at [882, 387] on p "Promote Muscle Growth & Healthy Weight Control" at bounding box center [974, 382] width 315 height 47
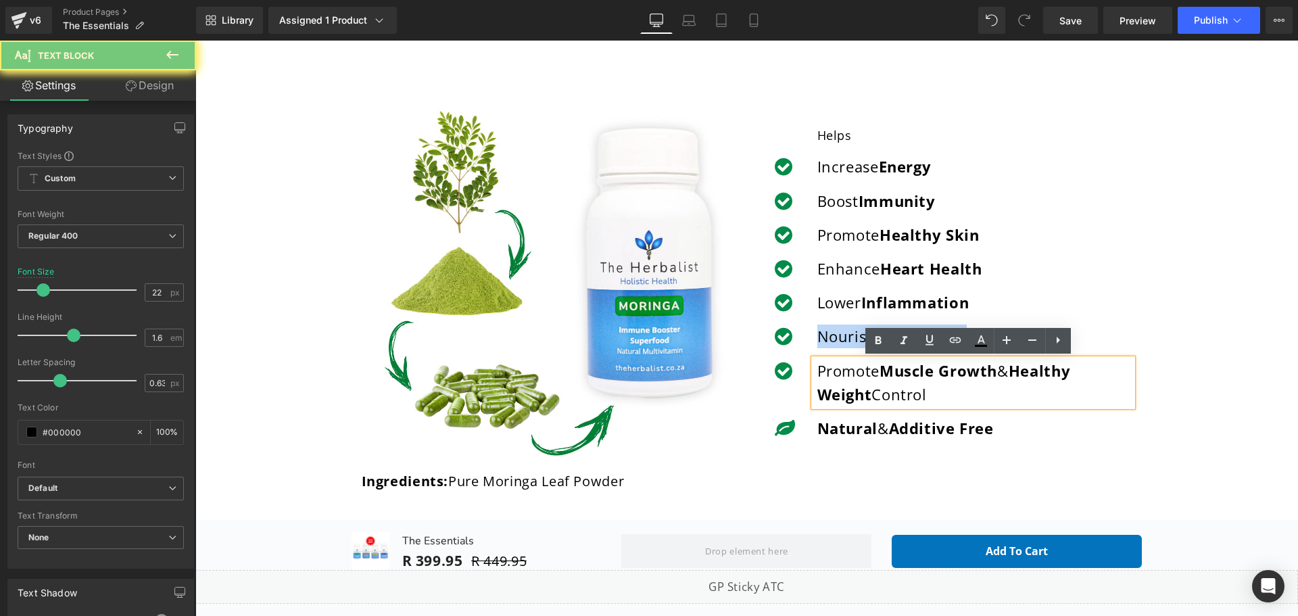
click at [882, 387] on p "Promote Muscle Growth & Healthy Weight Control" at bounding box center [974, 382] width 315 height 47
copy p "Promote Muscle Growth & Healthy Weight Control"
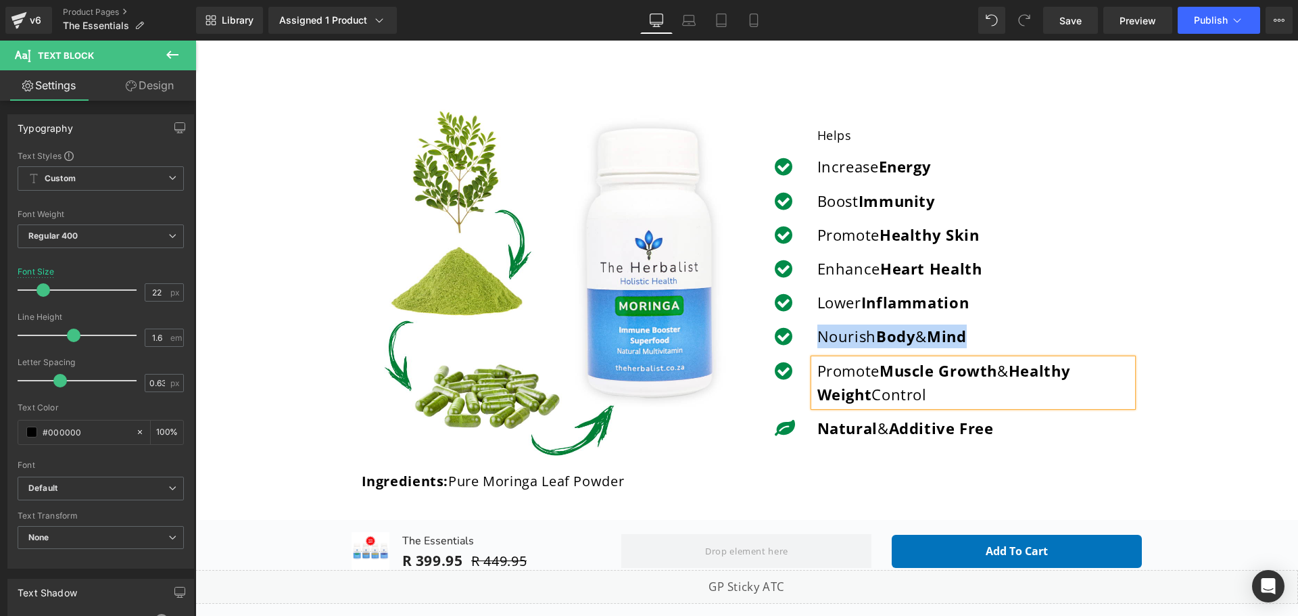
click at [919, 427] on strong "Additive Free" at bounding box center [941, 428] width 105 height 20
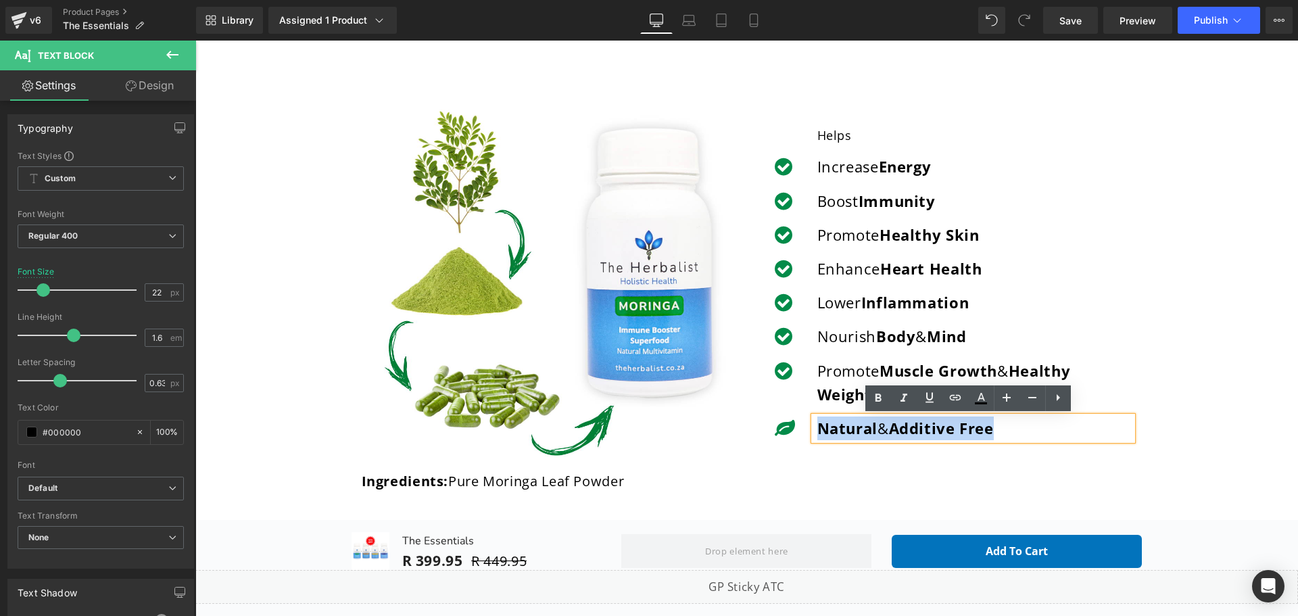
copy p "Natural & Additive Free"
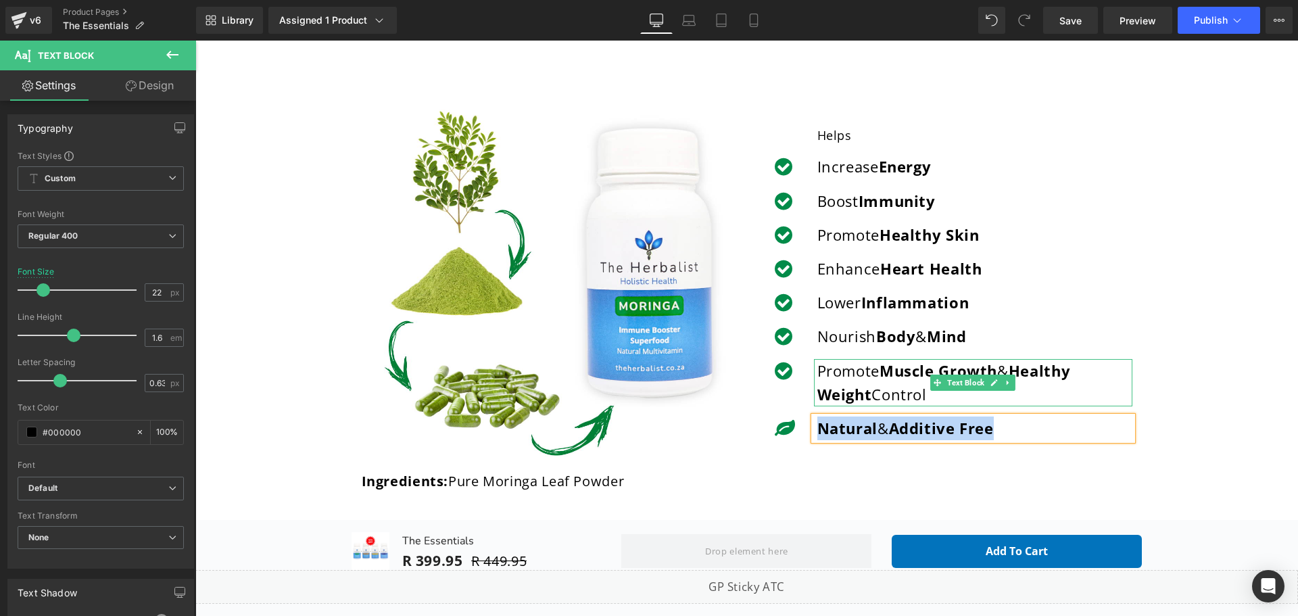
click at [860, 388] on strong "Healthy Weight" at bounding box center [944, 382] width 254 height 44
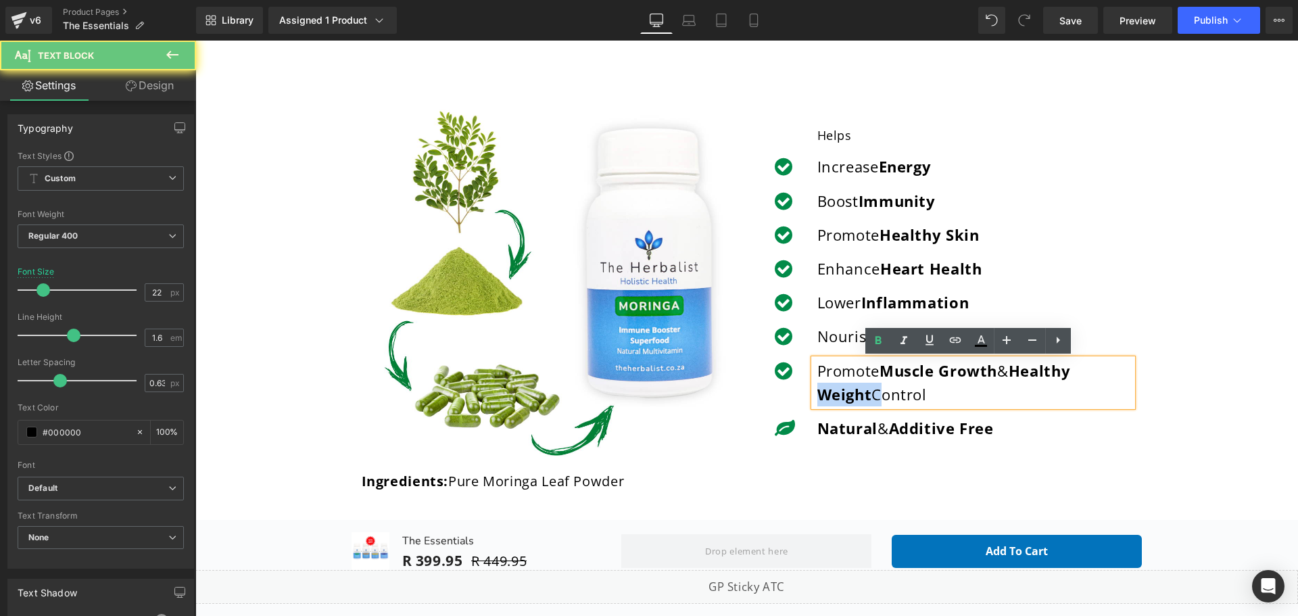
click at [860, 388] on strong "Healthy Weight" at bounding box center [944, 382] width 254 height 44
copy p "Promote Muscle Growth & Healthy Weight Control"
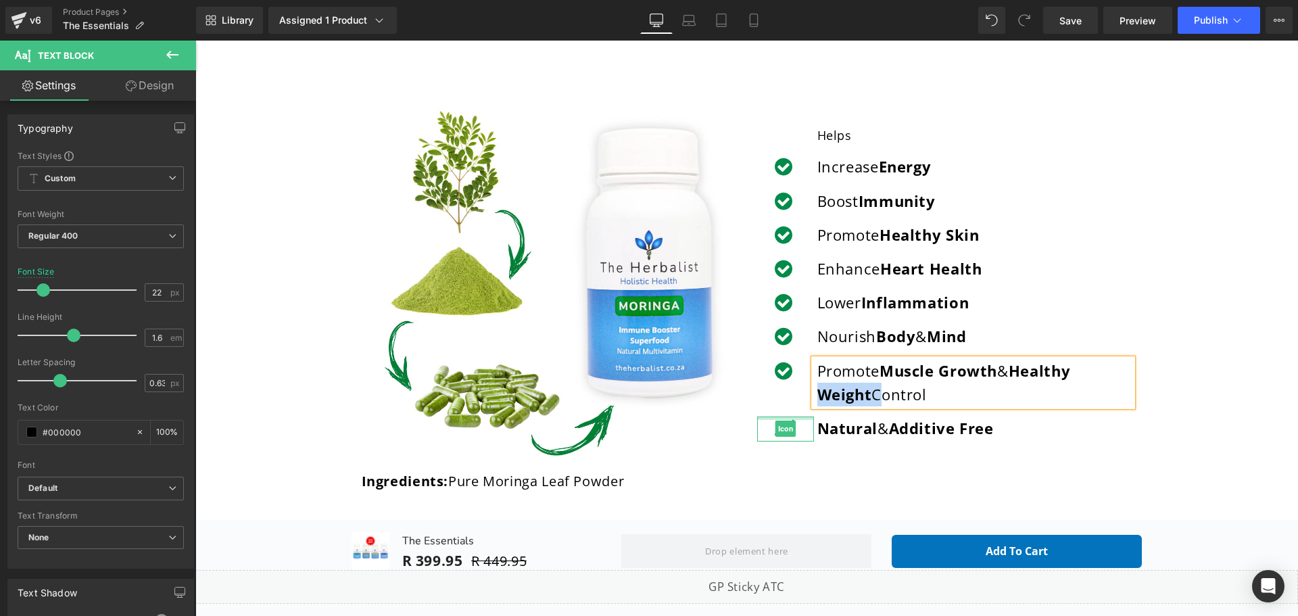
click at [780, 419] on div "Icon" at bounding box center [785, 428] width 57 height 25
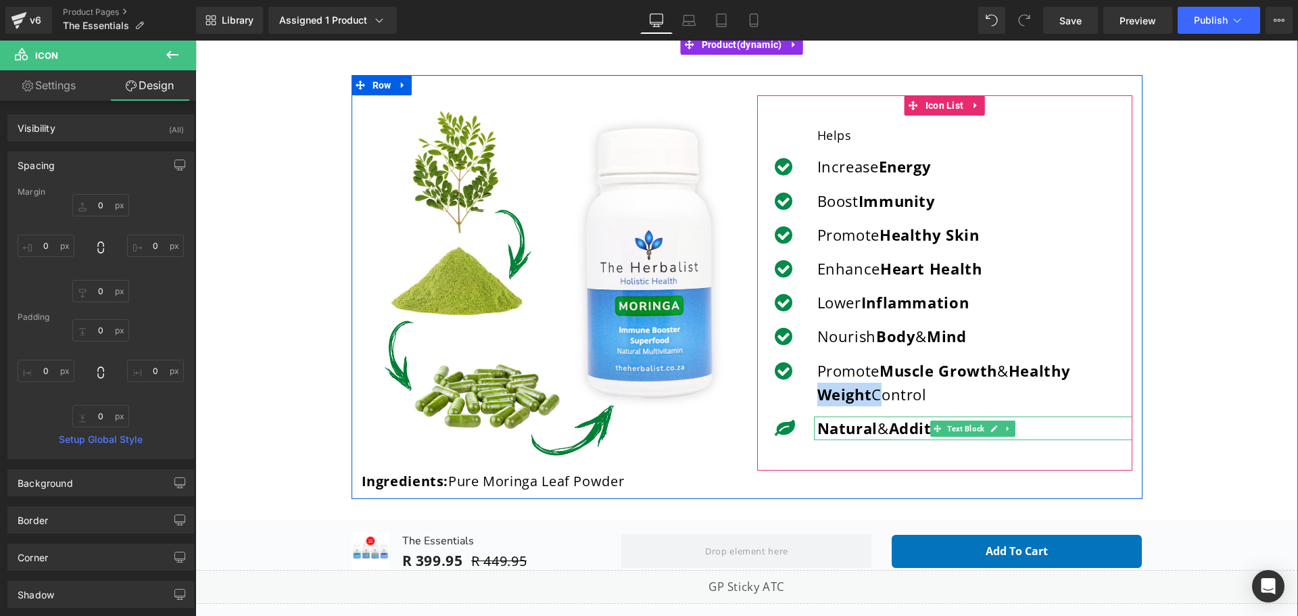
click at [882, 427] on span "&" at bounding box center [883, 428] width 11 height 20
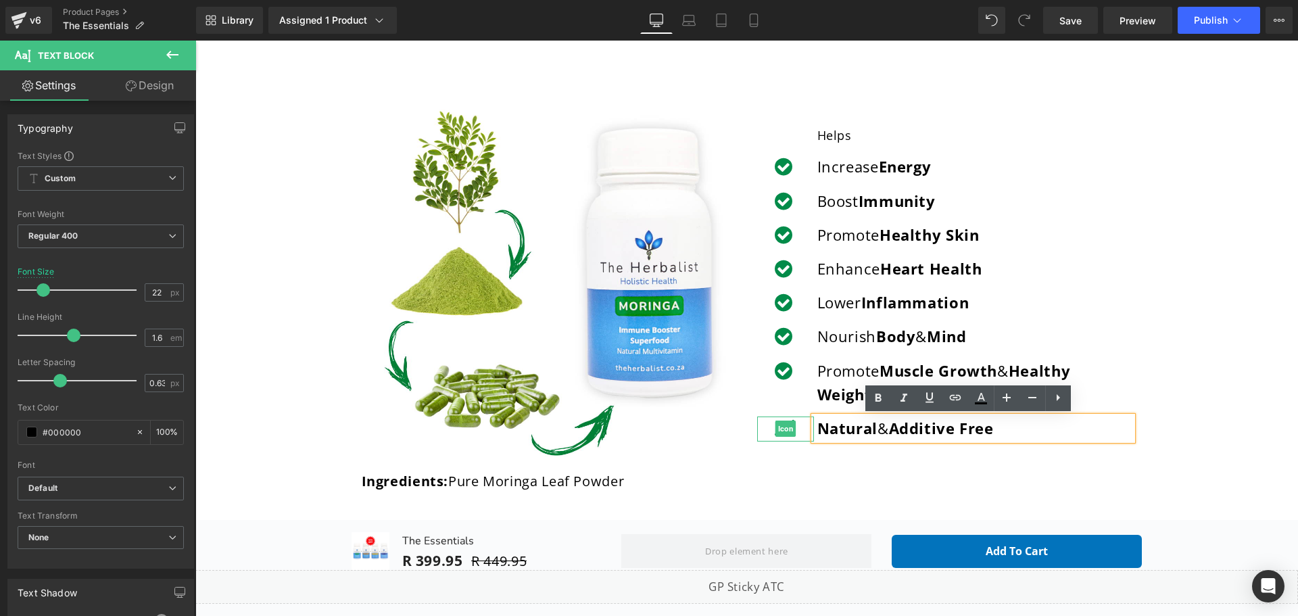
click at [805, 420] on div at bounding box center [785, 428] width 57 height 25
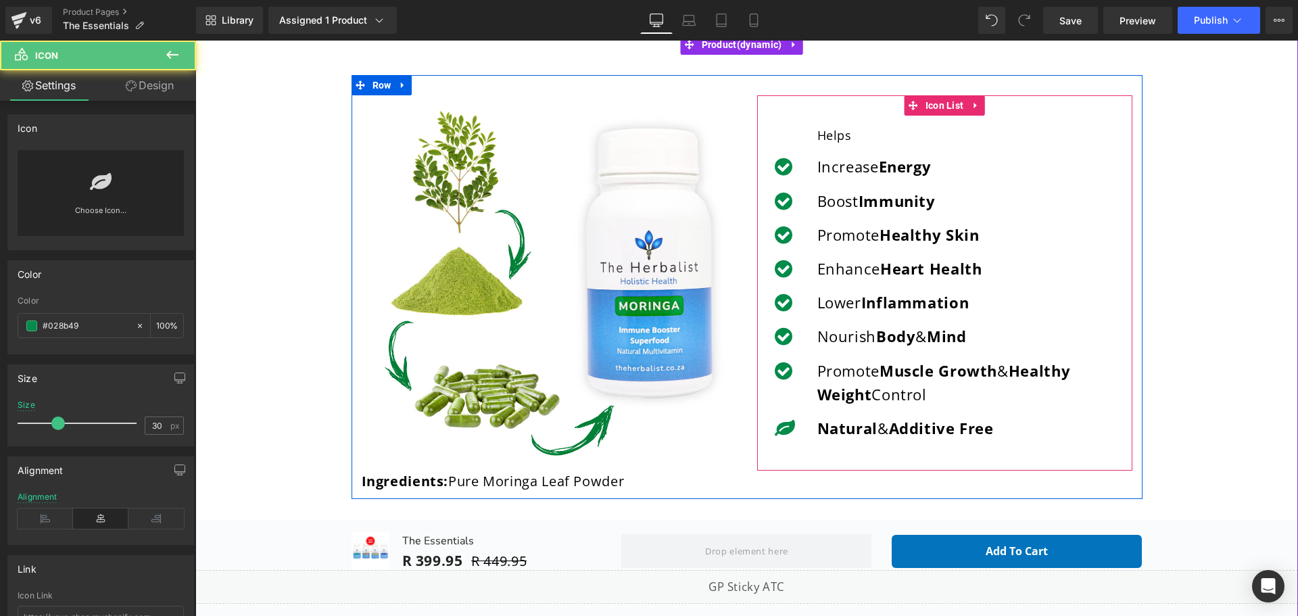
click at [805, 413] on ul "Icon Helps Text Block Icon Increase Energy Text Block Icon Boost Immunity Text …" at bounding box center [944, 288] width 375 height 325
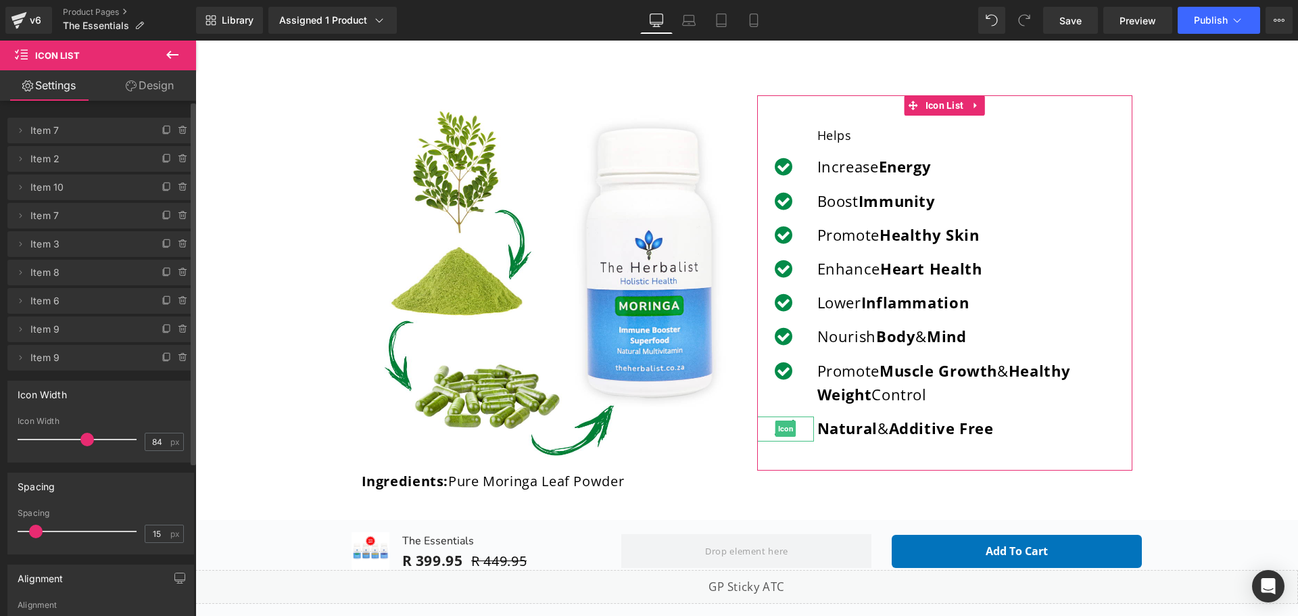
click at [68, 358] on span "Item 9" at bounding box center [87, 358] width 114 height 26
click at [22, 358] on icon at bounding box center [21, 357] width 3 height 5
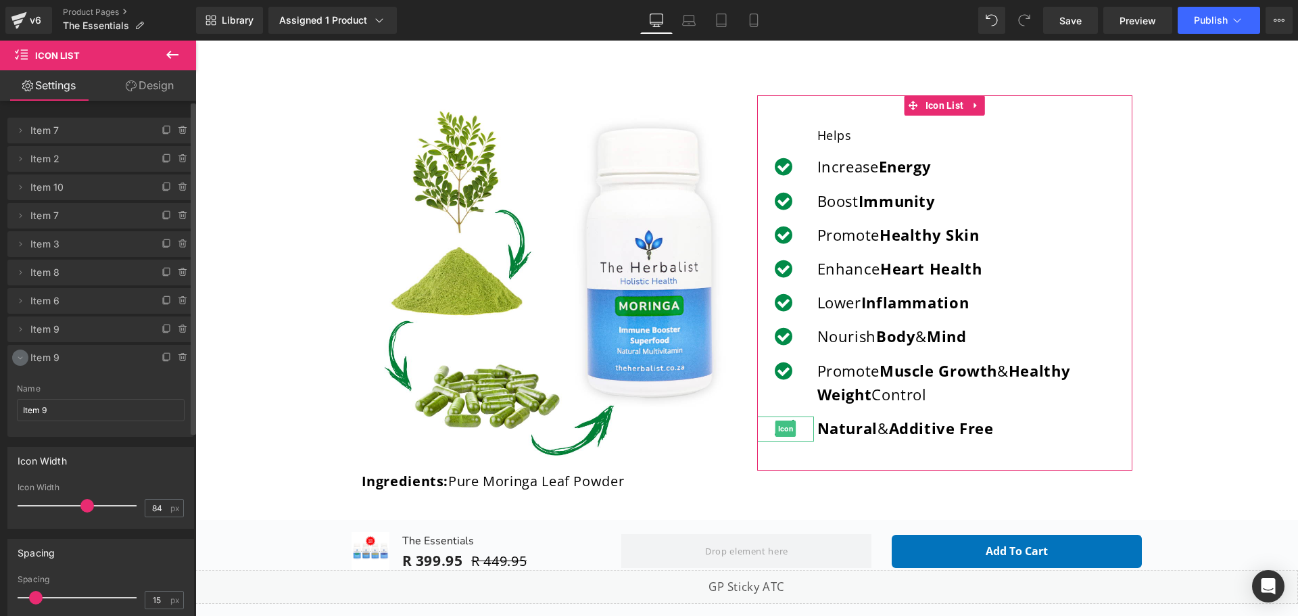
click at [22, 358] on icon at bounding box center [20, 358] width 5 height 3
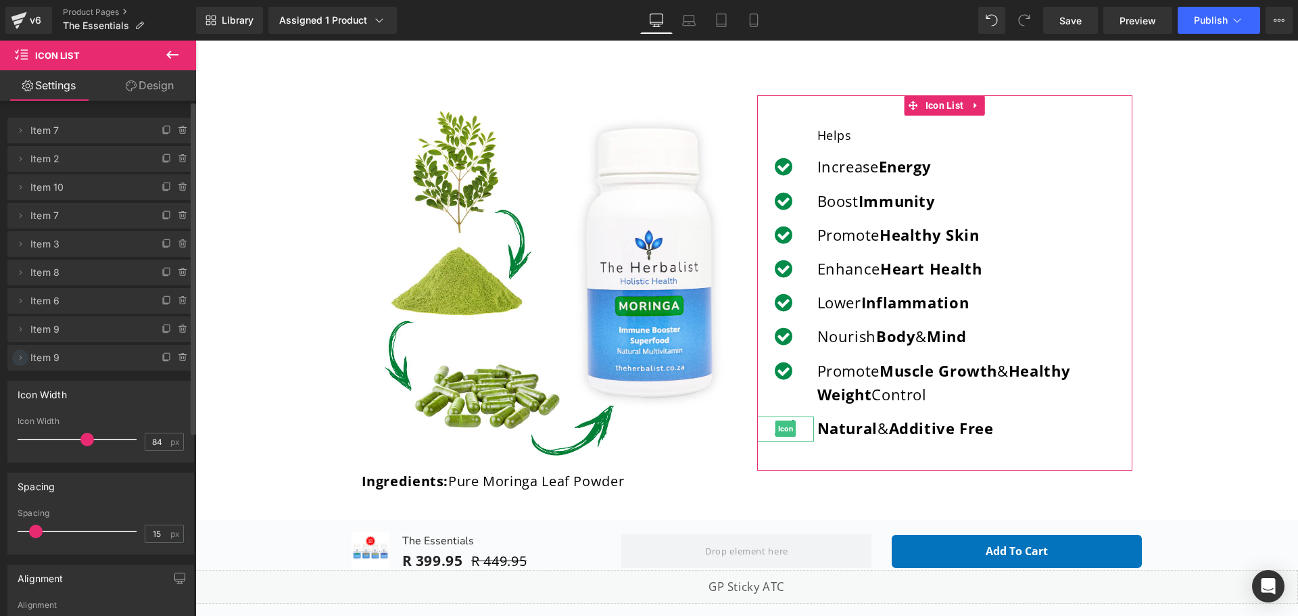
click at [22, 358] on icon at bounding box center [21, 357] width 3 height 5
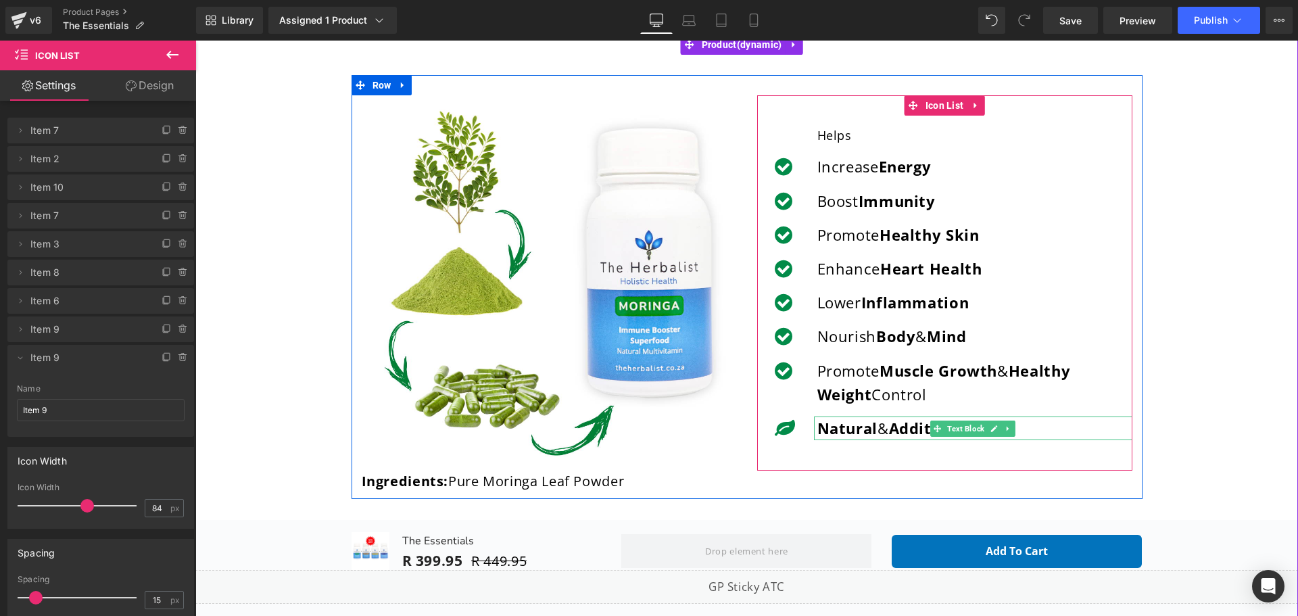
click at [901, 423] on strong "Additive Free" at bounding box center [941, 428] width 105 height 20
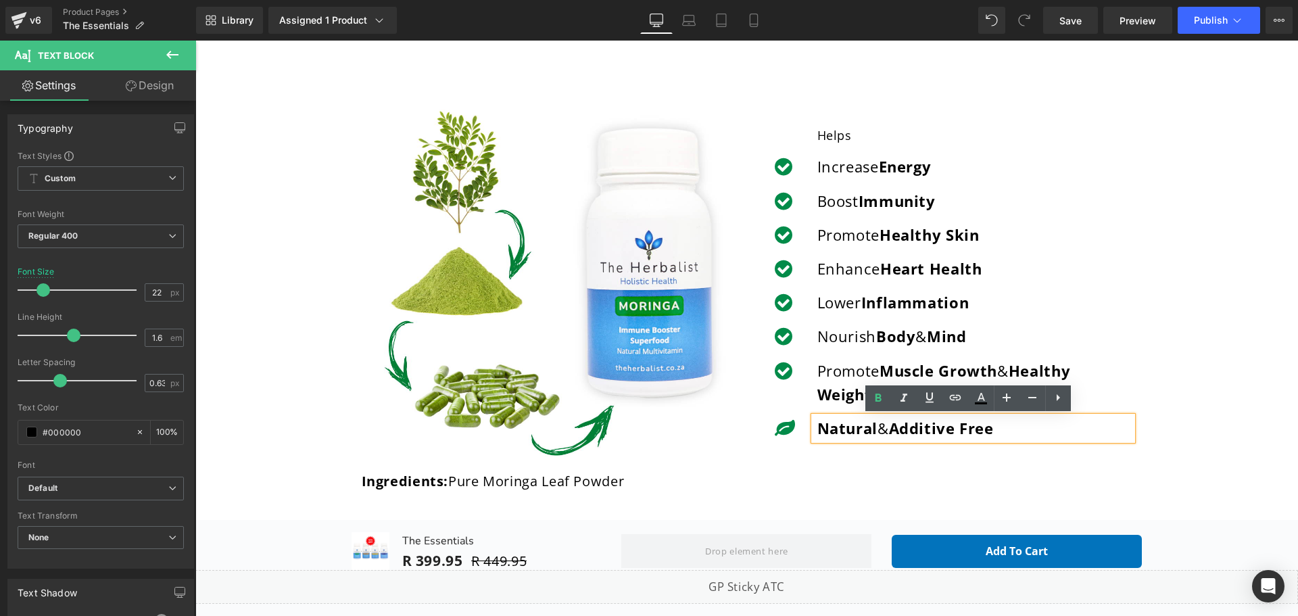
click at [862, 166] on p "Increase Energy" at bounding box center [974, 167] width 315 height 24
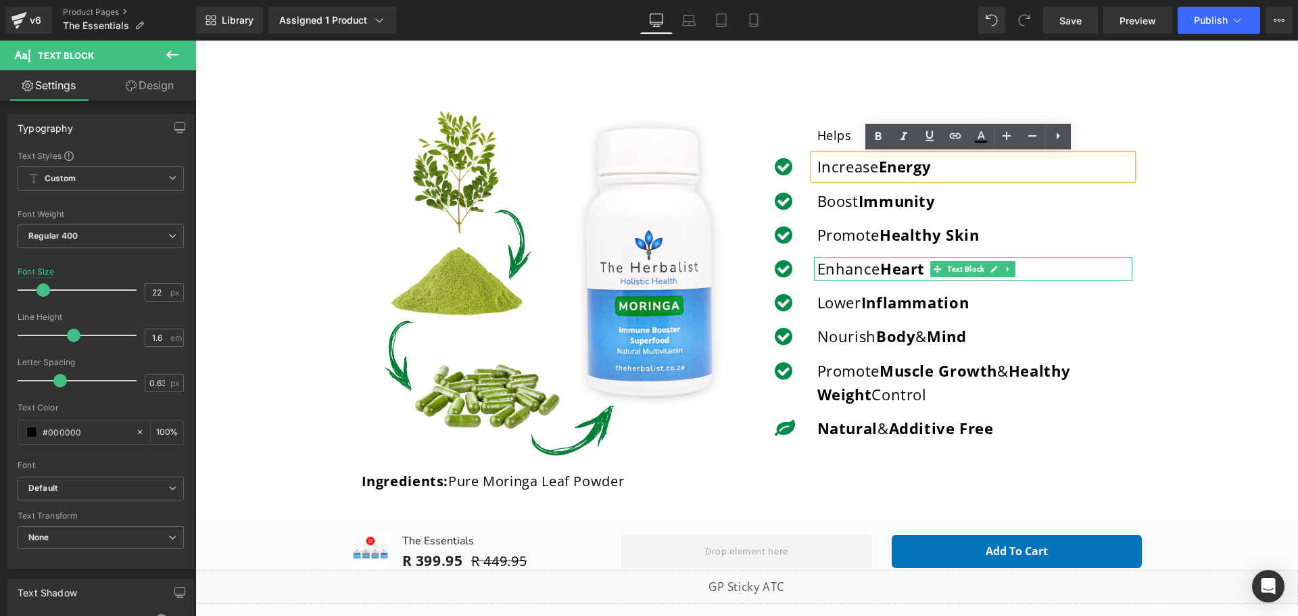
click at [880, 275] on strong "Heart Health" at bounding box center [931, 268] width 102 height 20
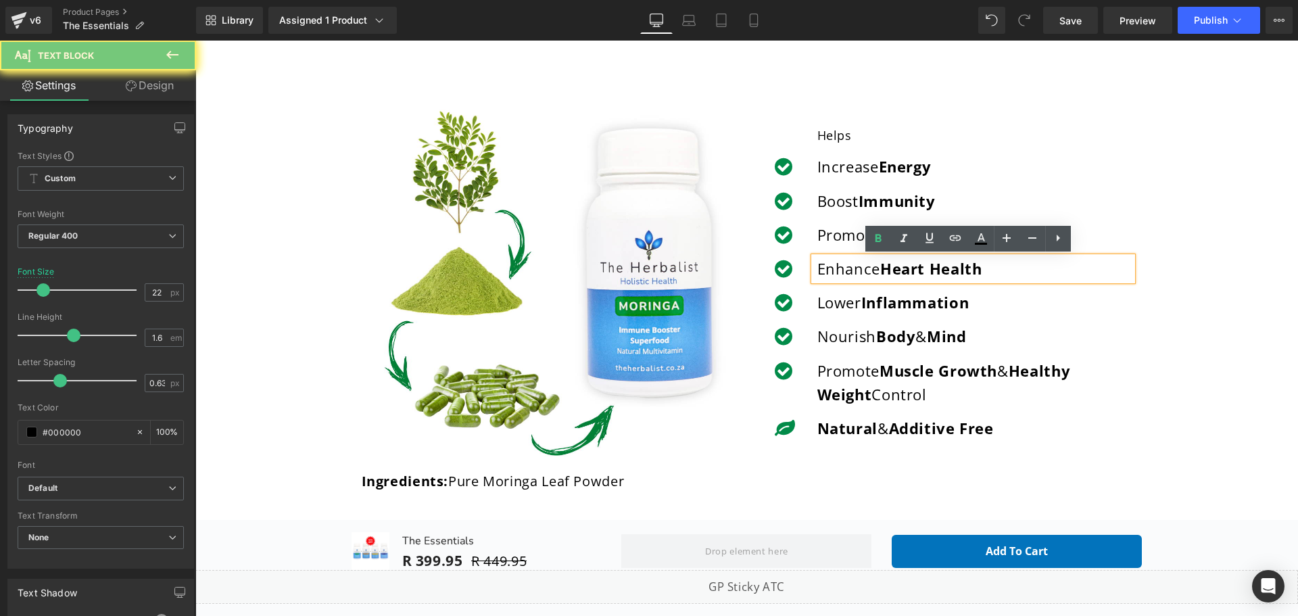
click at [880, 275] on strong "Heart Health" at bounding box center [931, 268] width 102 height 20
copy p "Enhance Heart Health"
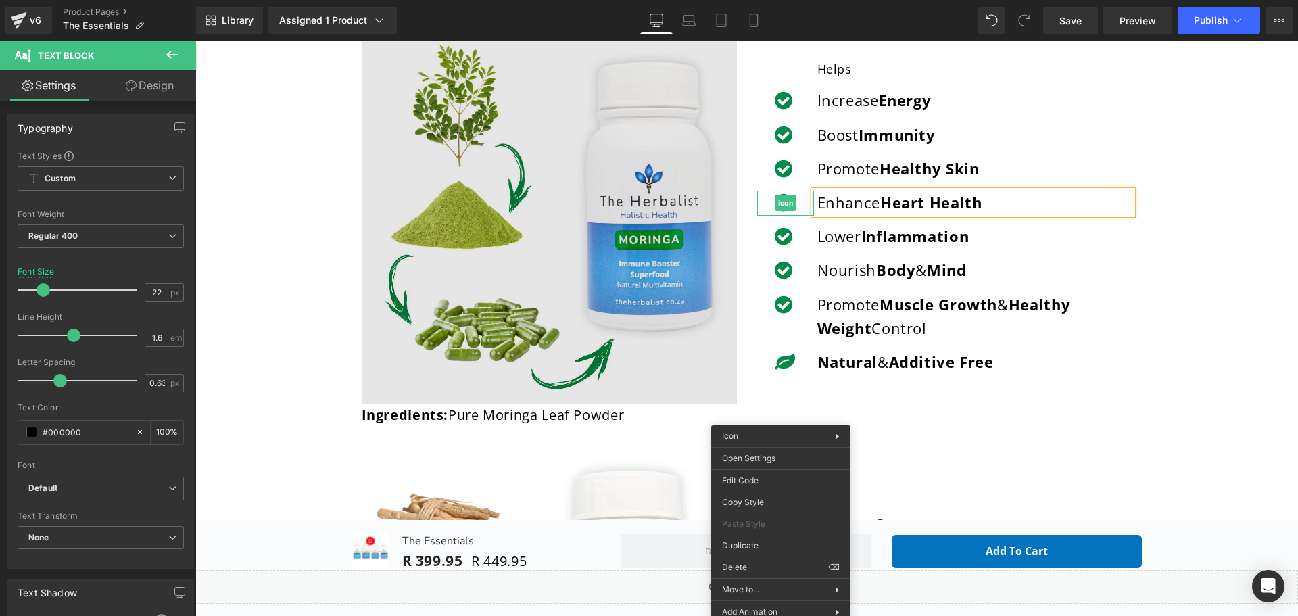
scroll to position [338, 0]
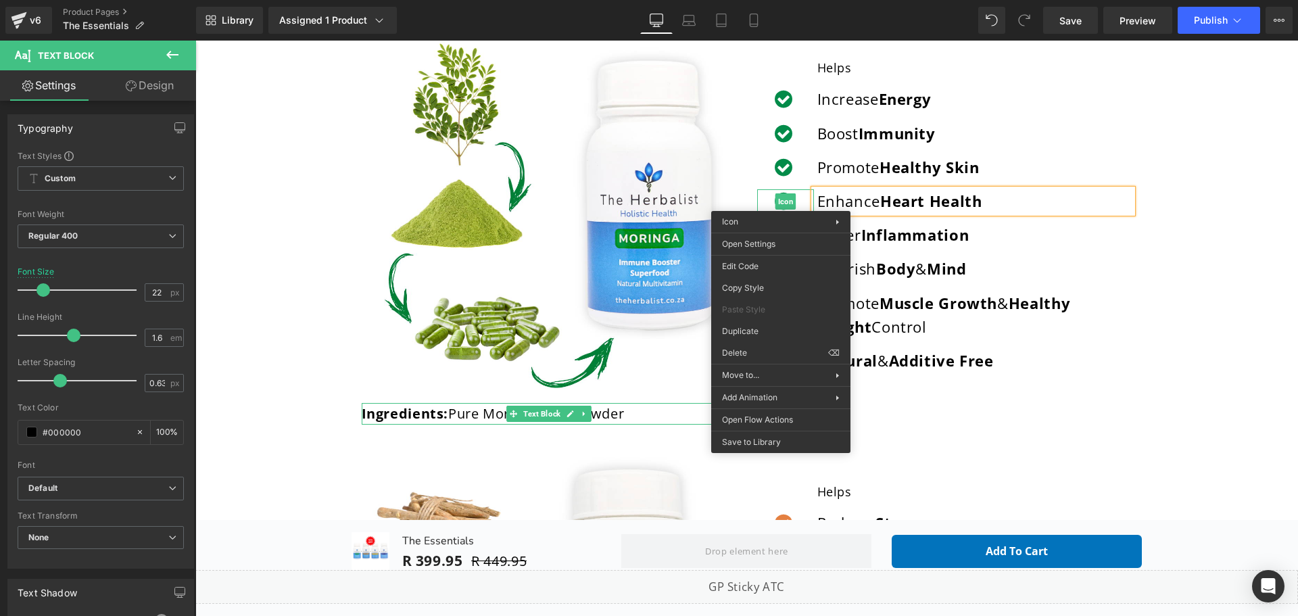
click at [492, 414] on p "Ingredients: Pure Moringa Leaf Powder" at bounding box center [549, 414] width 375 height 22
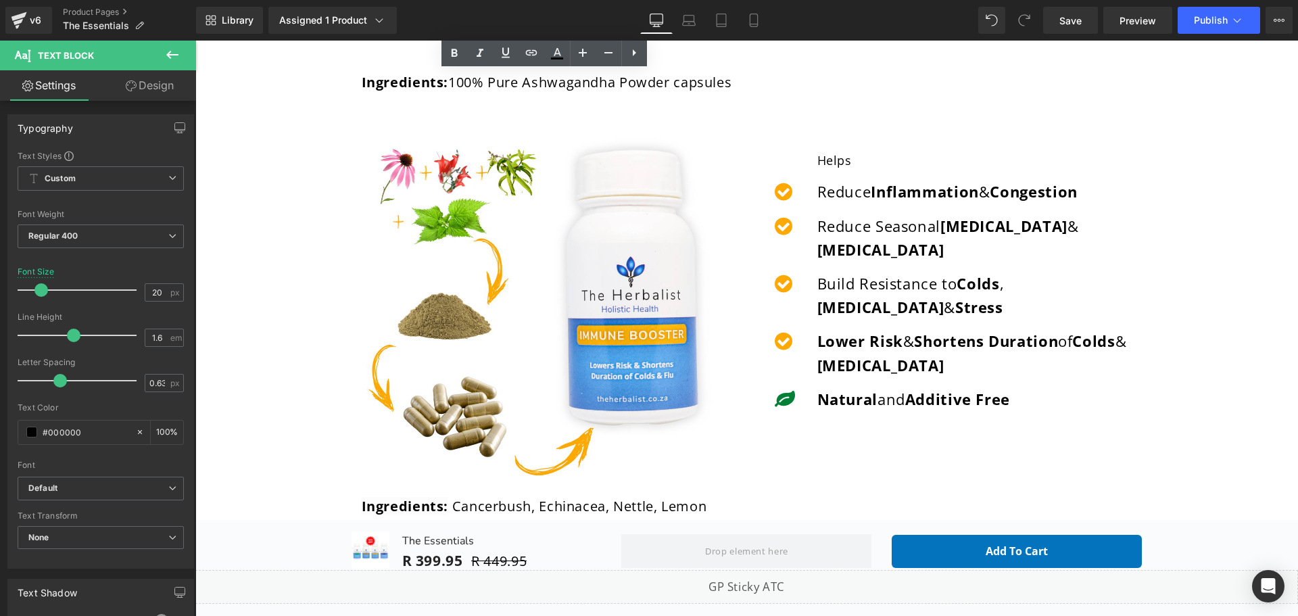
scroll to position [1217, 0]
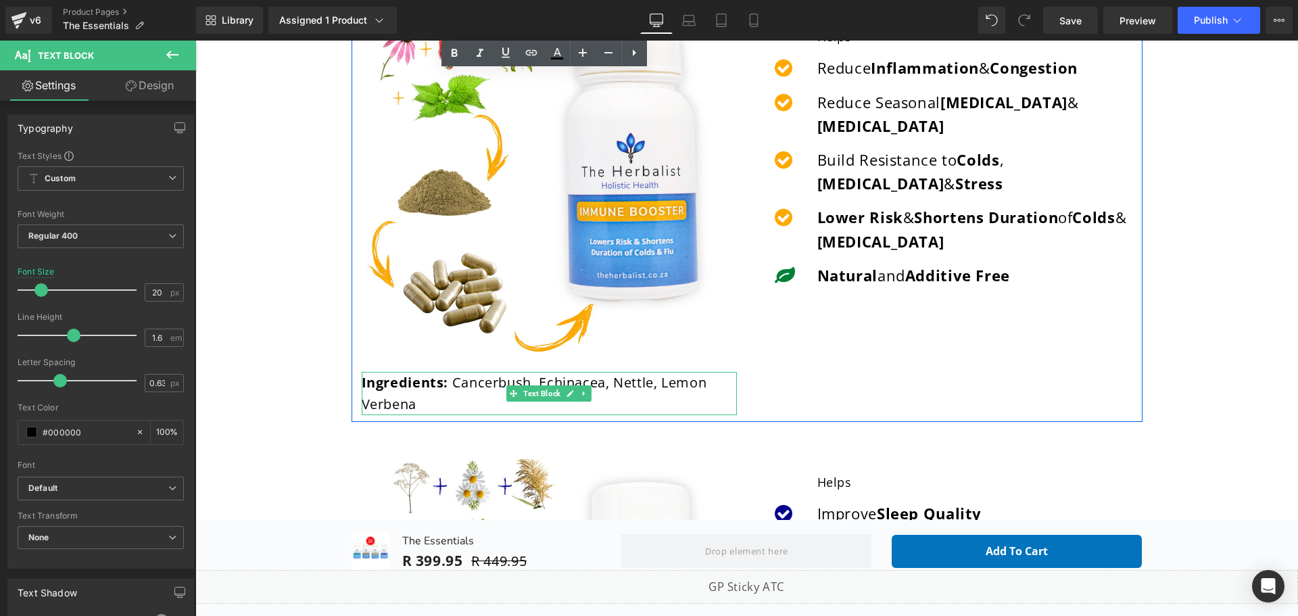
click at [404, 385] on b "Ingredients:" at bounding box center [405, 382] width 87 height 18
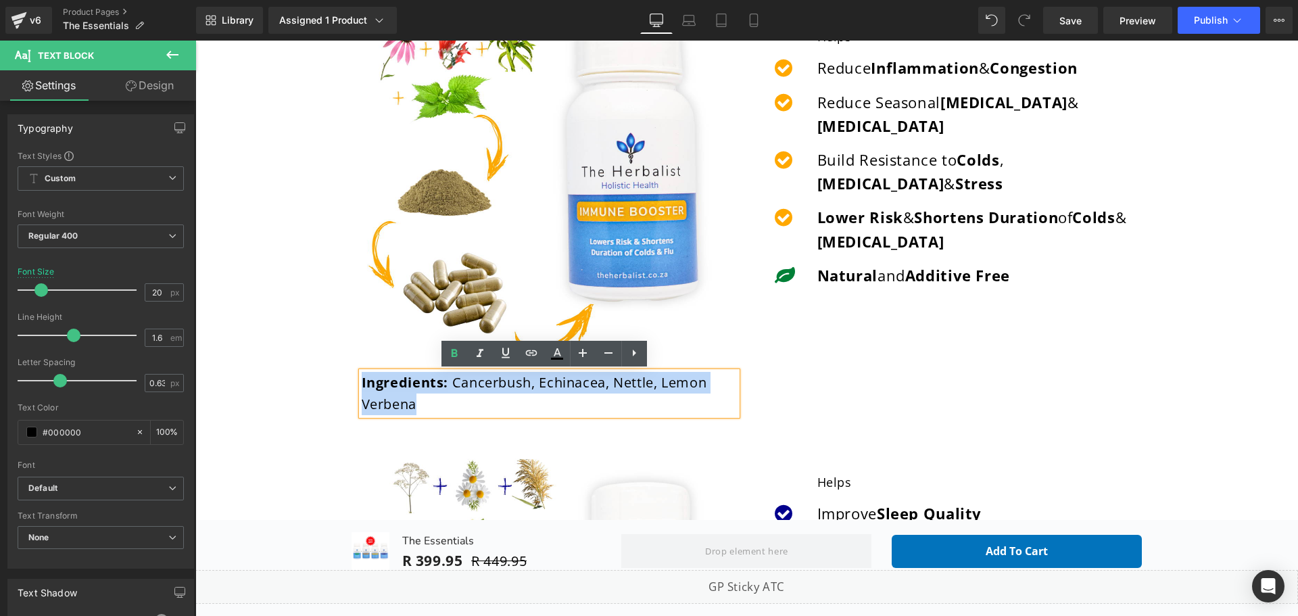
drag, startPoint x: 364, startPoint y: 384, endPoint x: 423, endPoint y: 411, distance: 65.4
click at [423, 411] on p "Ingredients: Cancerbush, Echinacea, Nettle, Lemon Verbena" at bounding box center [549, 393] width 375 height 43
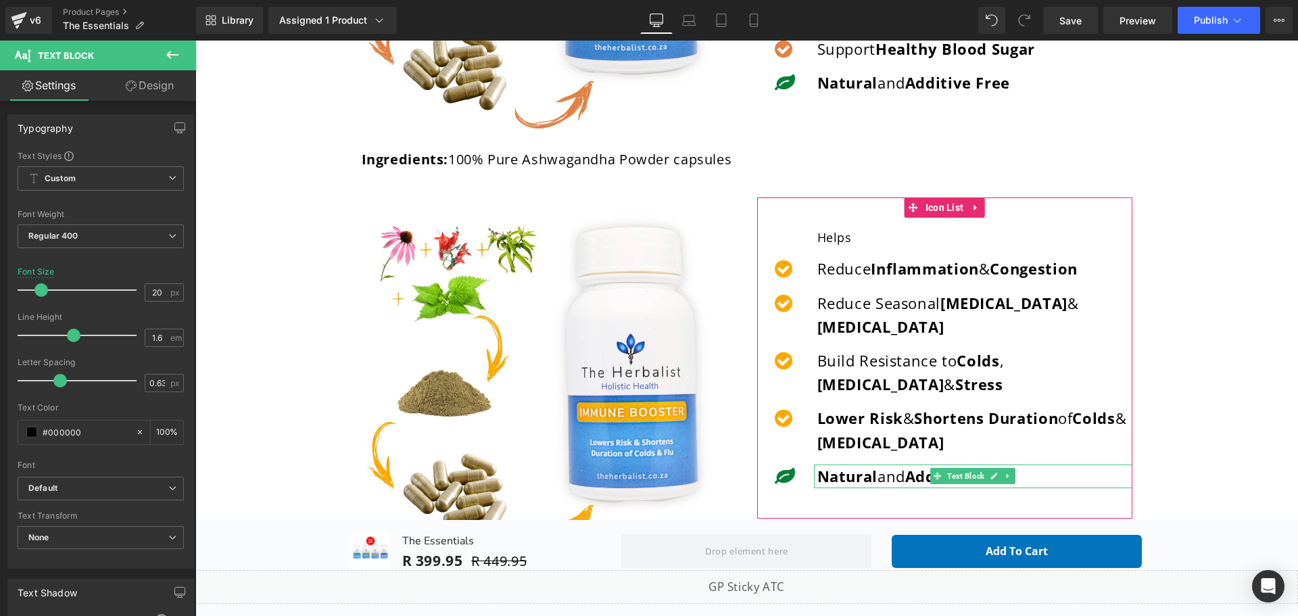
scroll to position [1014, 0]
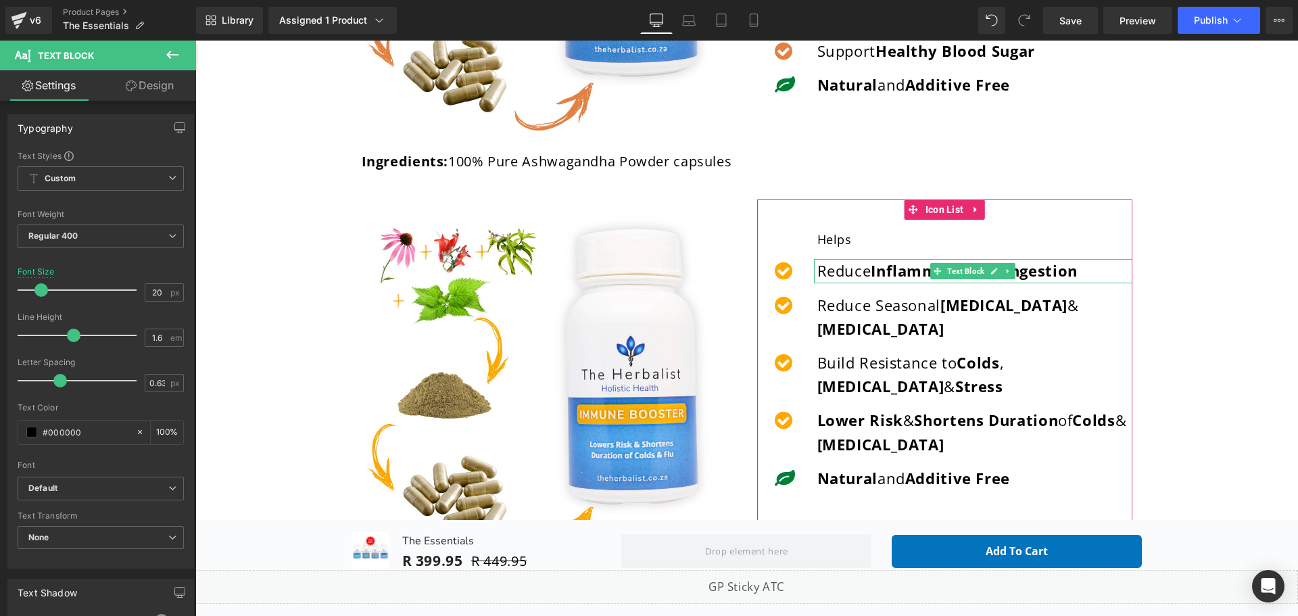
click at [874, 266] on strong "Inflammation" at bounding box center [925, 270] width 108 height 20
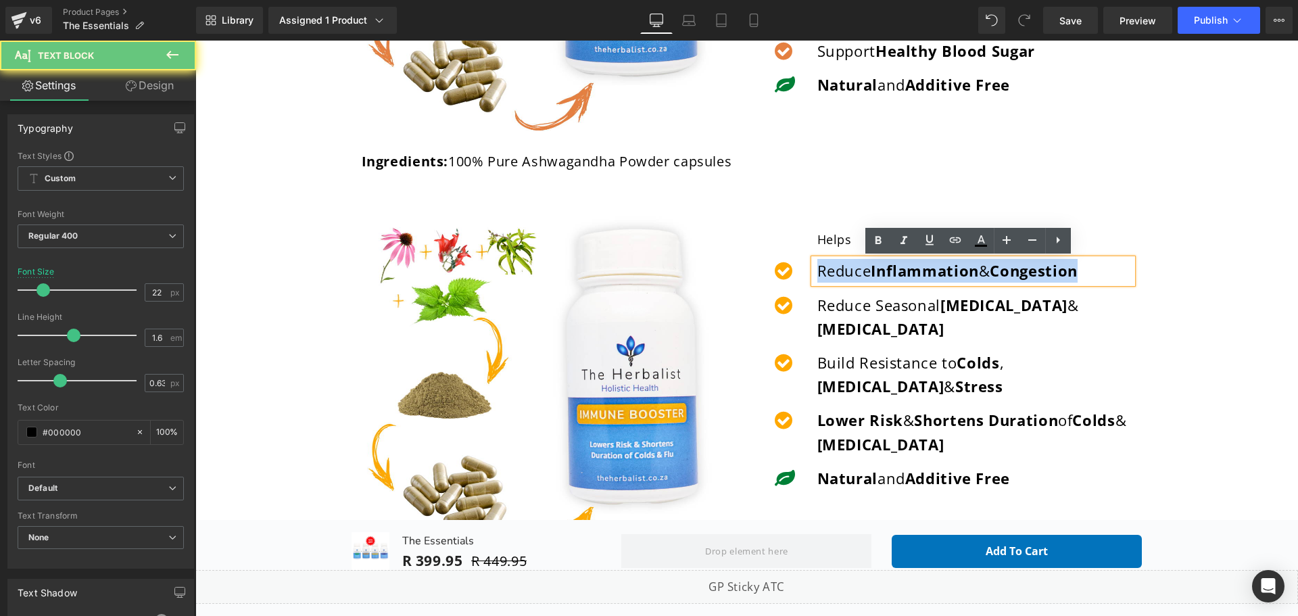
click at [874, 266] on strong "Inflammation" at bounding box center [925, 270] width 108 height 20
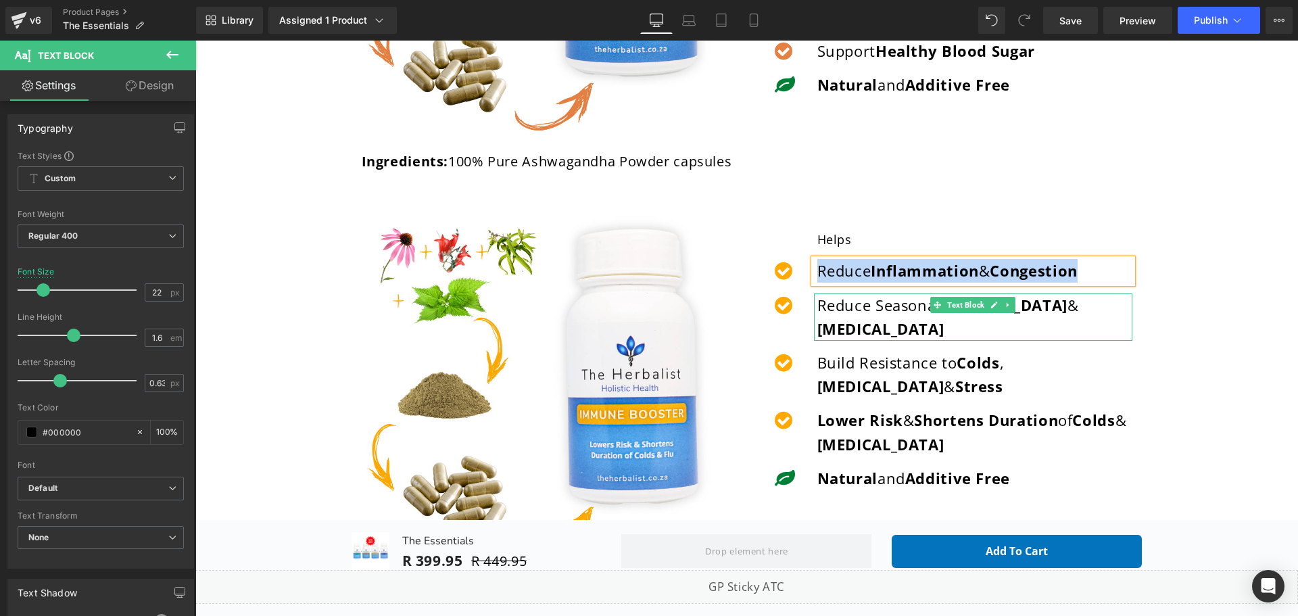
click at [857, 308] on p "Reduce [MEDICAL_DATA] & [MEDICAL_DATA]" at bounding box center [974, 316] width 315 height 47
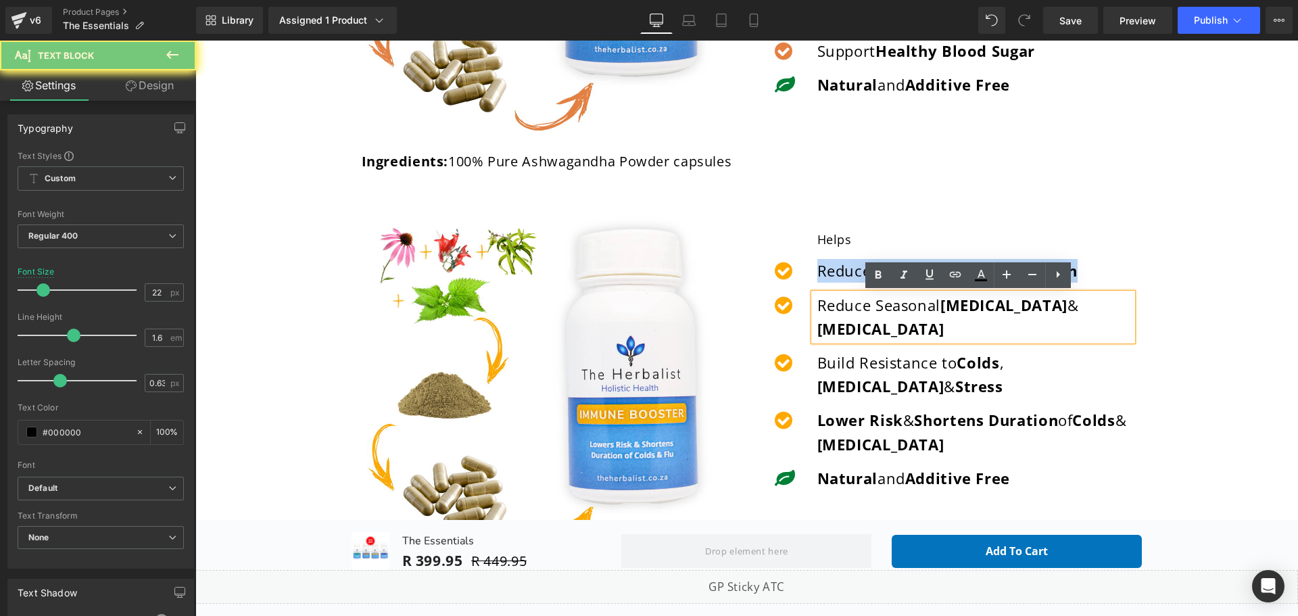
click at [857, 308] on p "Reduce [MEDICAL_DATA] & [MEDICAL_DATA]" at bounding box center [974, 316] width 315 height 47
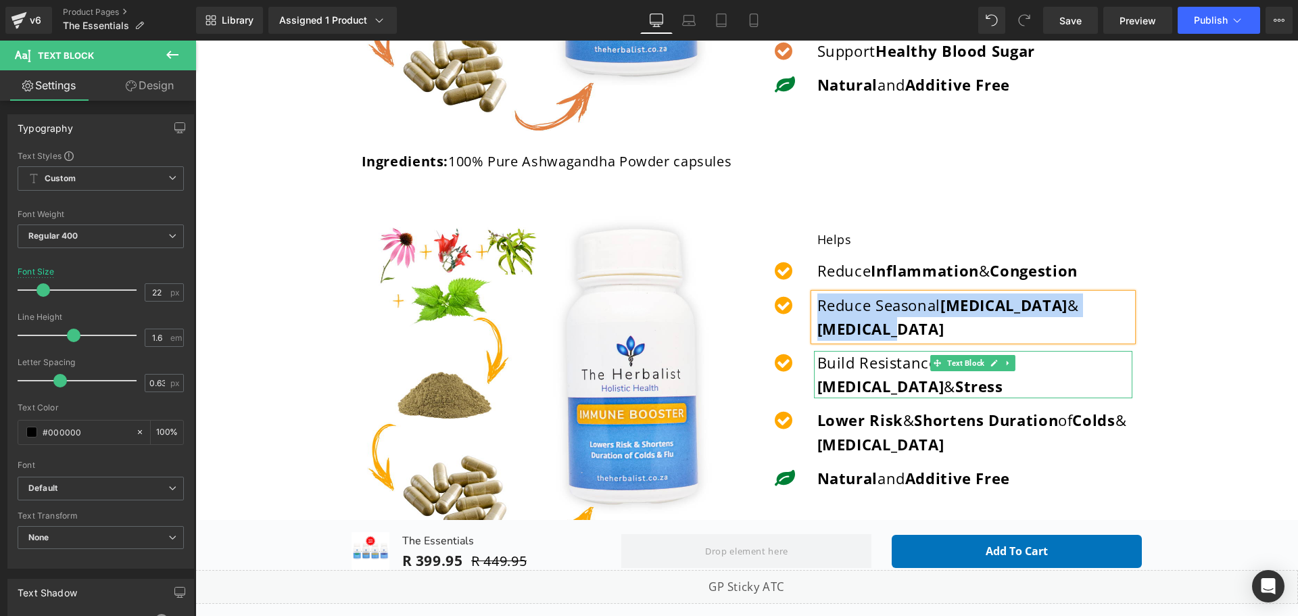
click at [910, 351] on p "Build Resistance to Colds , [MEDICAL_DATA] & Stress" at bounding box center [974, 374] width 315 height 47
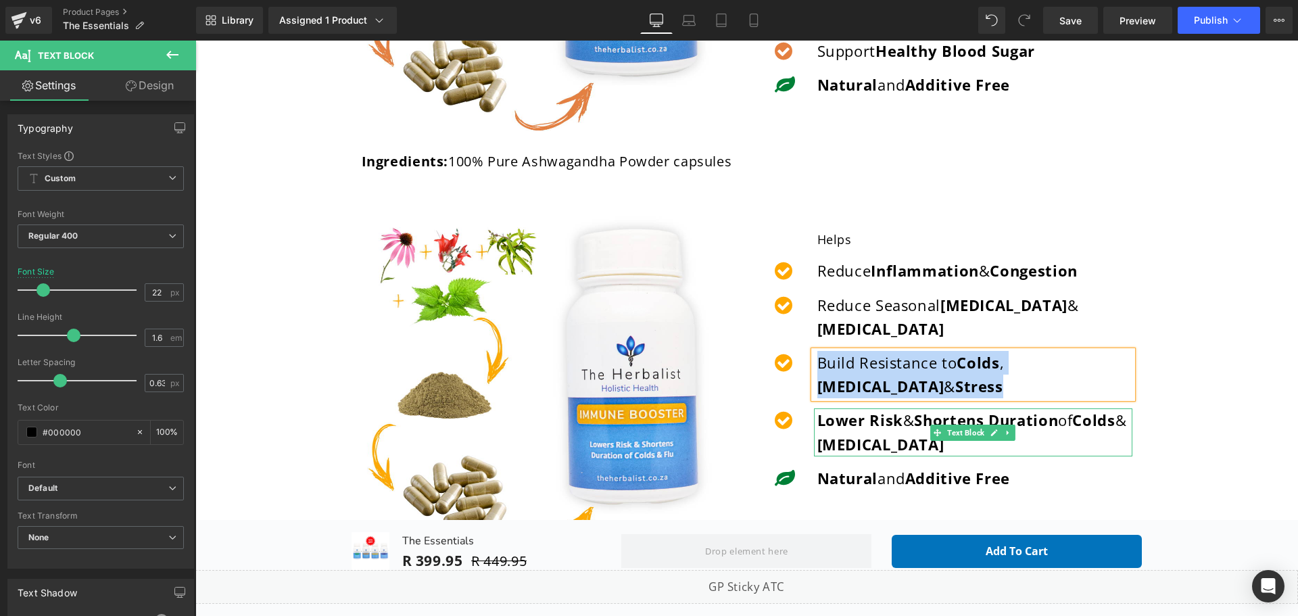
click at [877, 410] on strong "Lower Risk" at bounding box center [860, 420] width 86 height 20
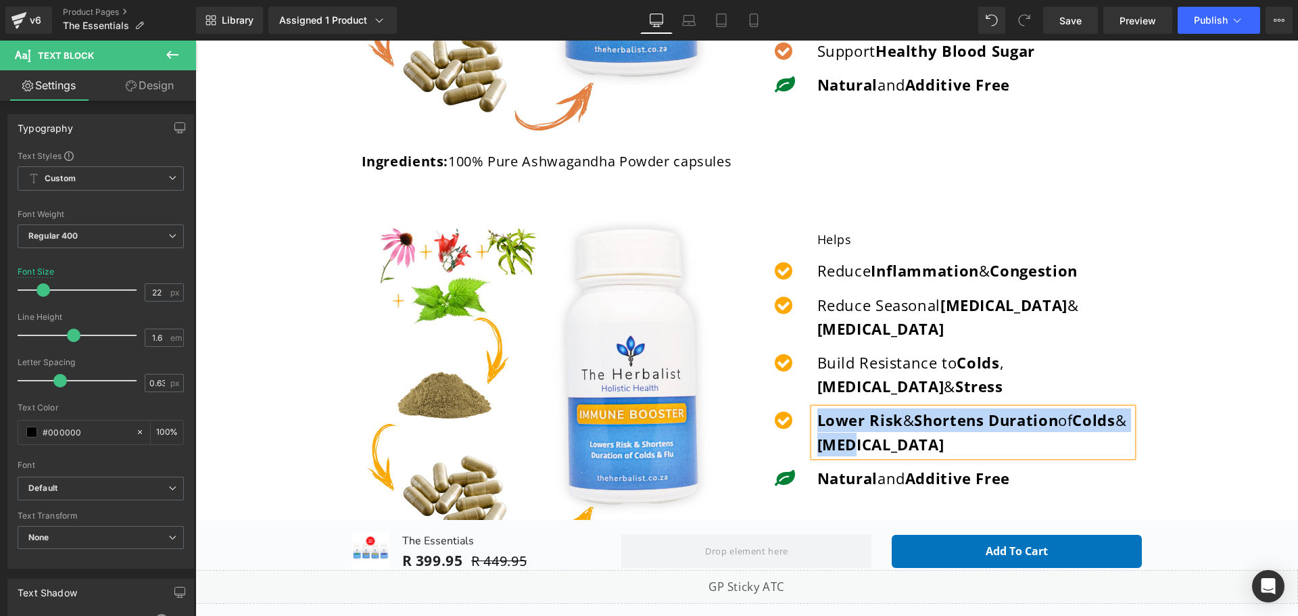
click at [832, 318] on ul "Icon Helps Text Block Icon Reduce Inflammation & Congestion Text Block Icon [ME…" at bounding box center [944, 365] width 375 height 270
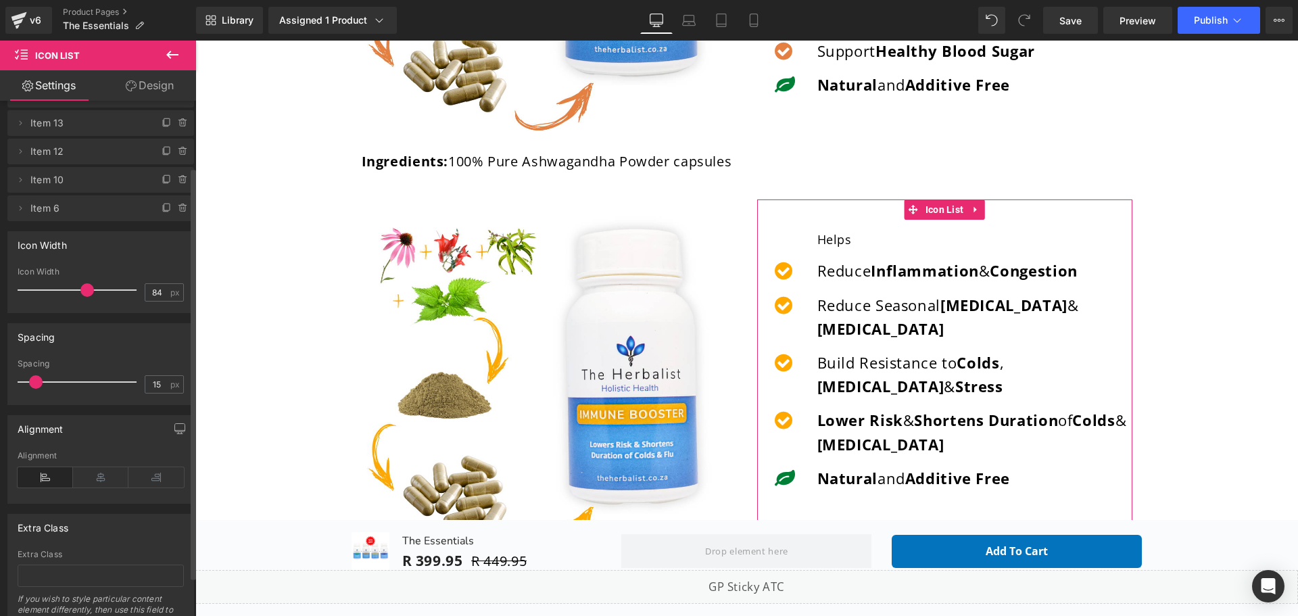
scroll to position [0, 0]
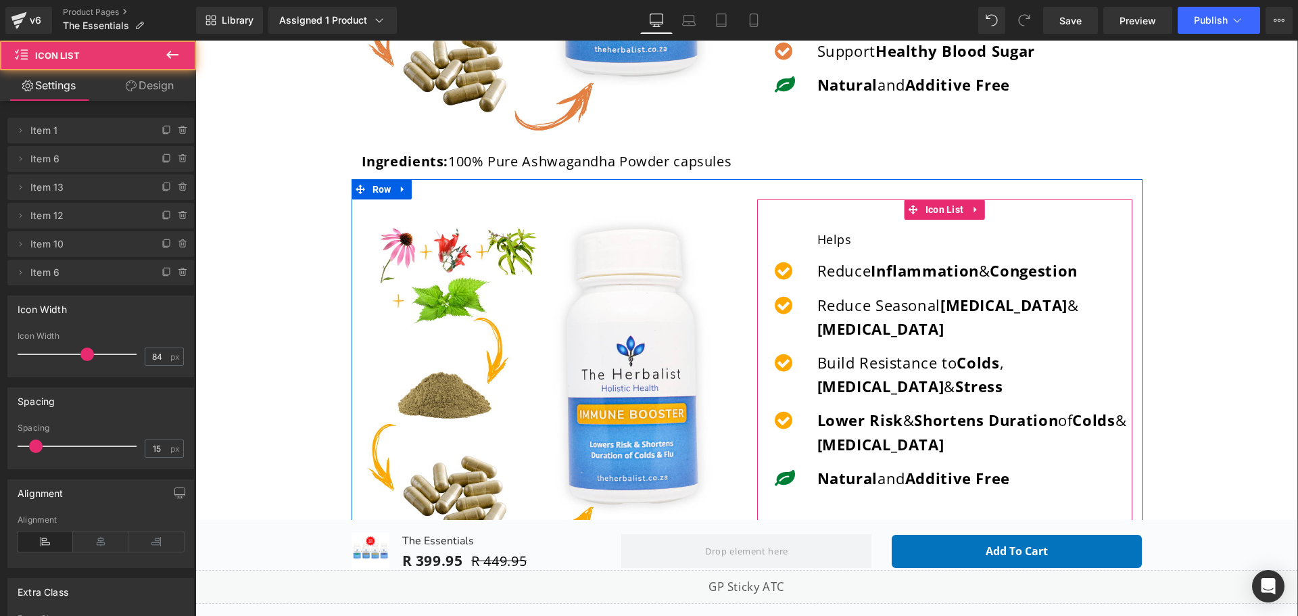
click at [808, 284] on ul "Icon Helps Text Block Icon Reduce Inflammation & Congestion Text Block Icon [ME…" at bounding box center [944, 365] width 375 height 270
click at [775, 274] on span "Icon" at bounding box center [785, 272] width 21 height 16
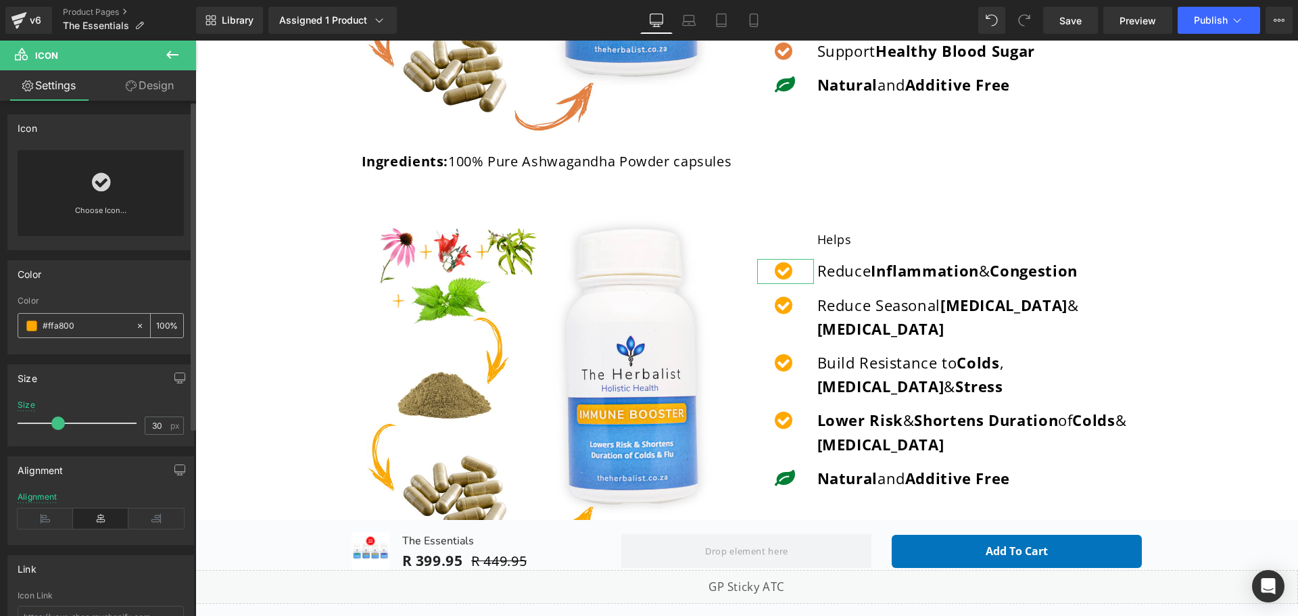
click at [57, 320] on input "#ffa800" at bounding box center [86, 325] width 87 height 15
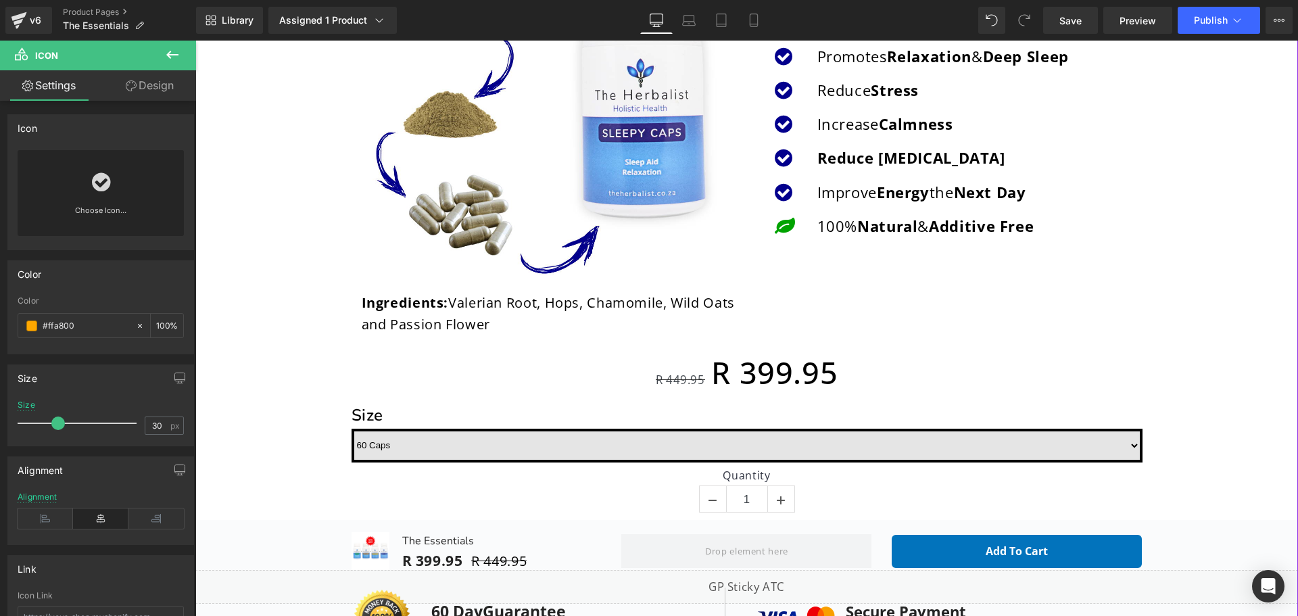
scroll to position [1758, 0]
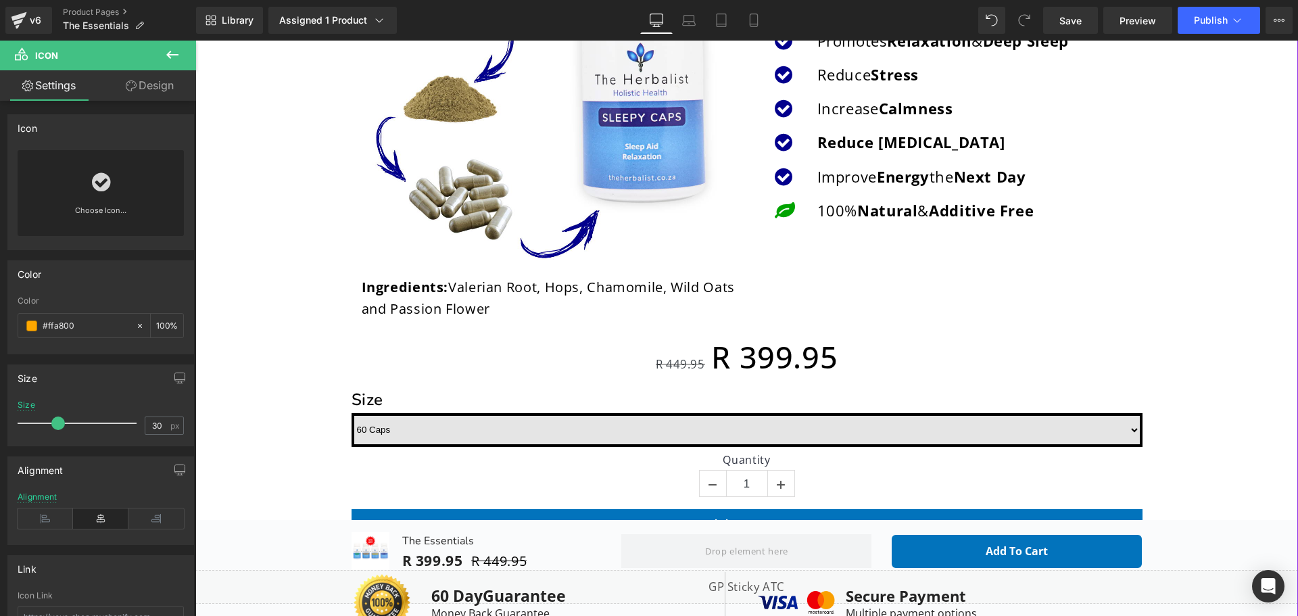
click at [366, 288] on strong "Ingredients:" at bounding box center [405, 287] width 87 height 18
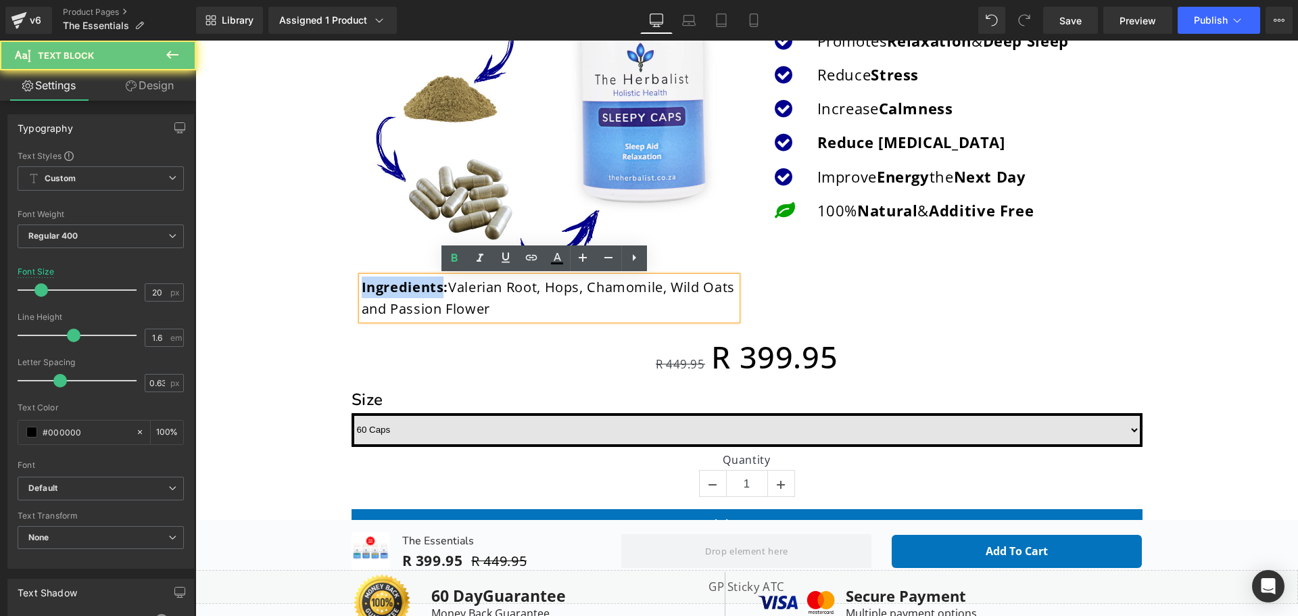
click at [366, 288] on strong "Ingredients:" at bounding box center [405, 287] width 87 height 18
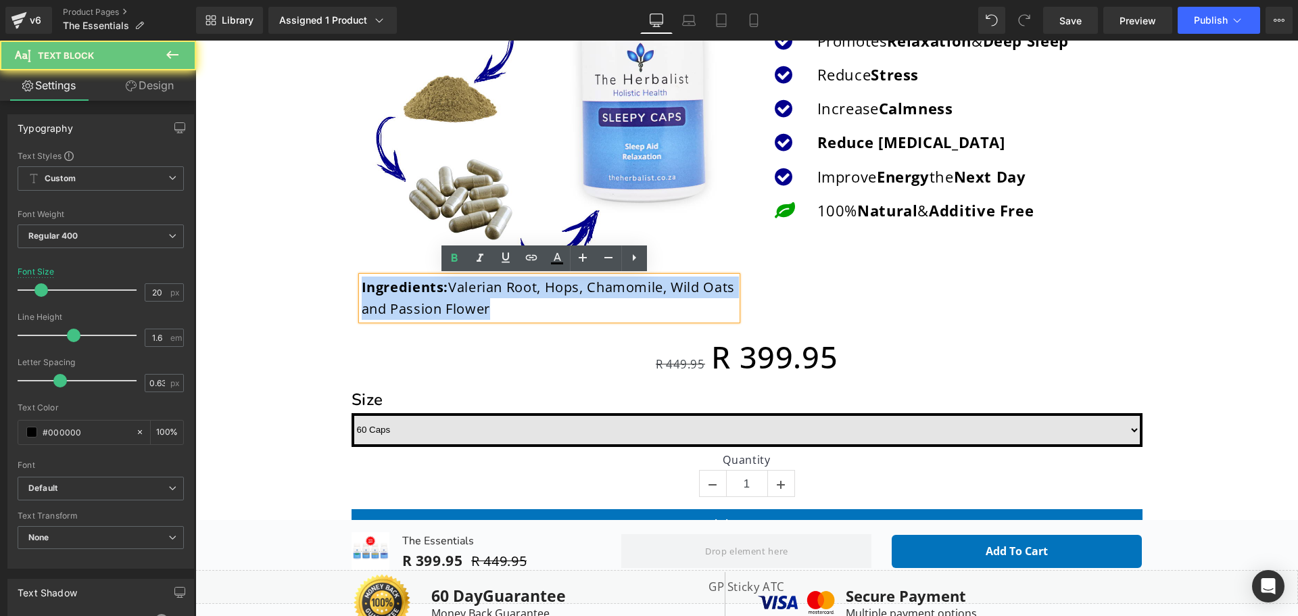
click at [366, 288] on strong "Ingredients:" at bounding box center [405, 287] width 87 height 18
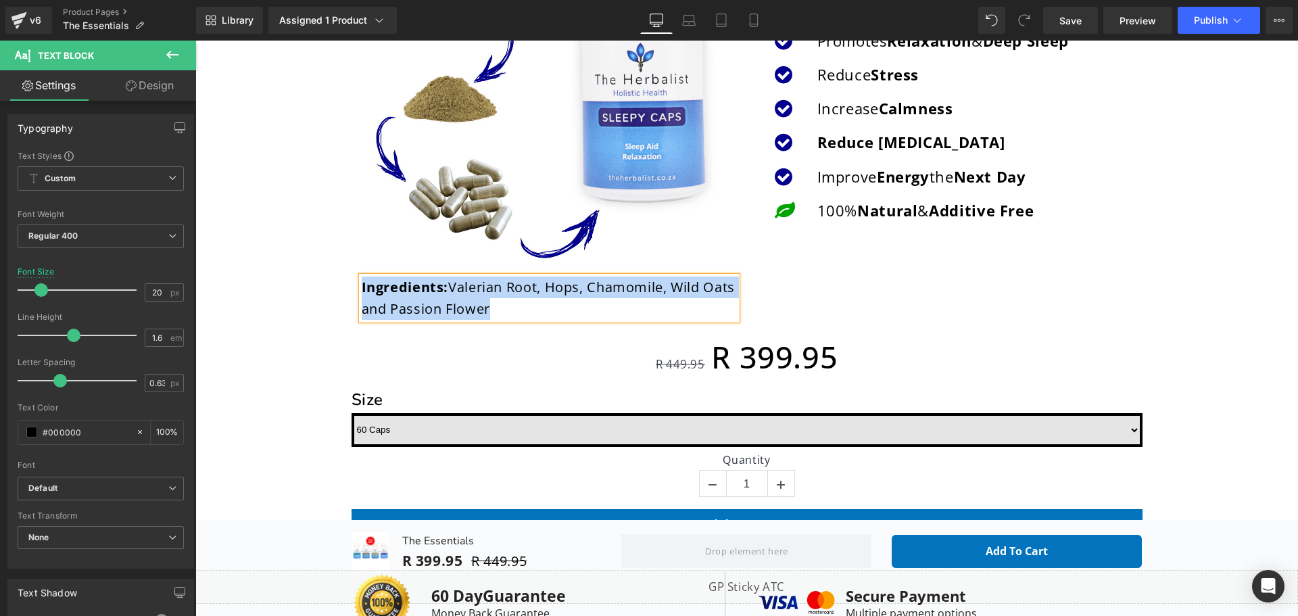
click at [884, 149] on ul "Icon Helps Text Block Icon Improve S leep Quality Text Block Icon Increase GABA…" at bounding box center [943, 82] width 373 height 301
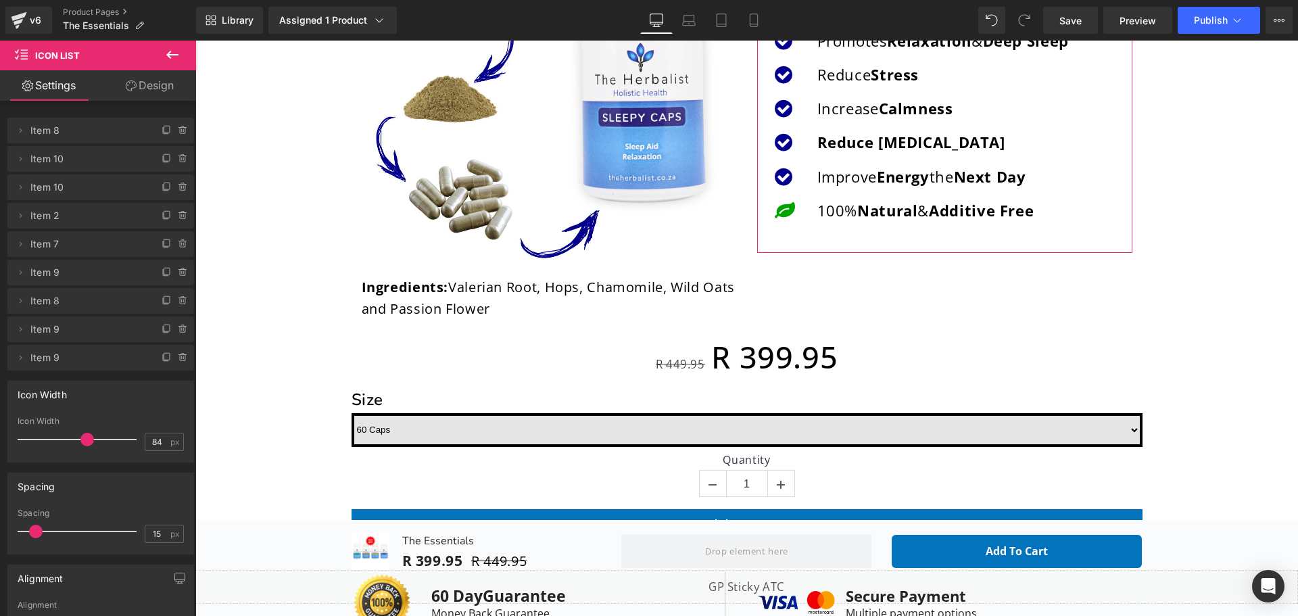
click at [158, 89] on link "Design" at bounding box center [150, 85] width 98 height 30
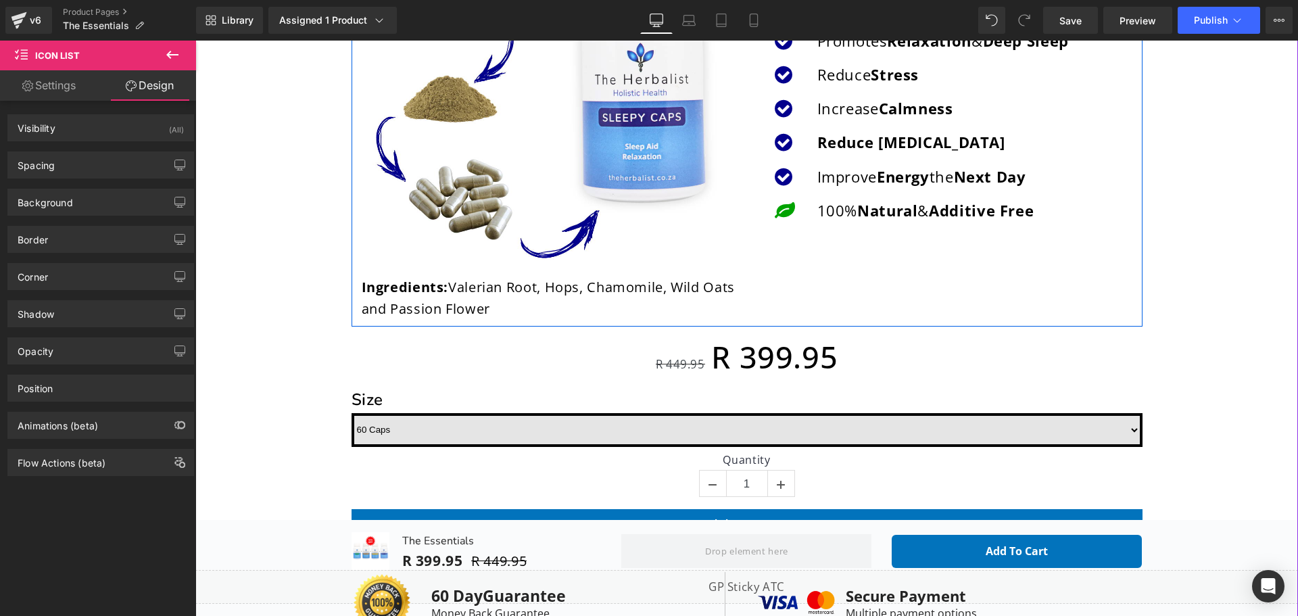
click at [783, 117] on span "Icon" at bounding box center [785, 109] width 21 height 16
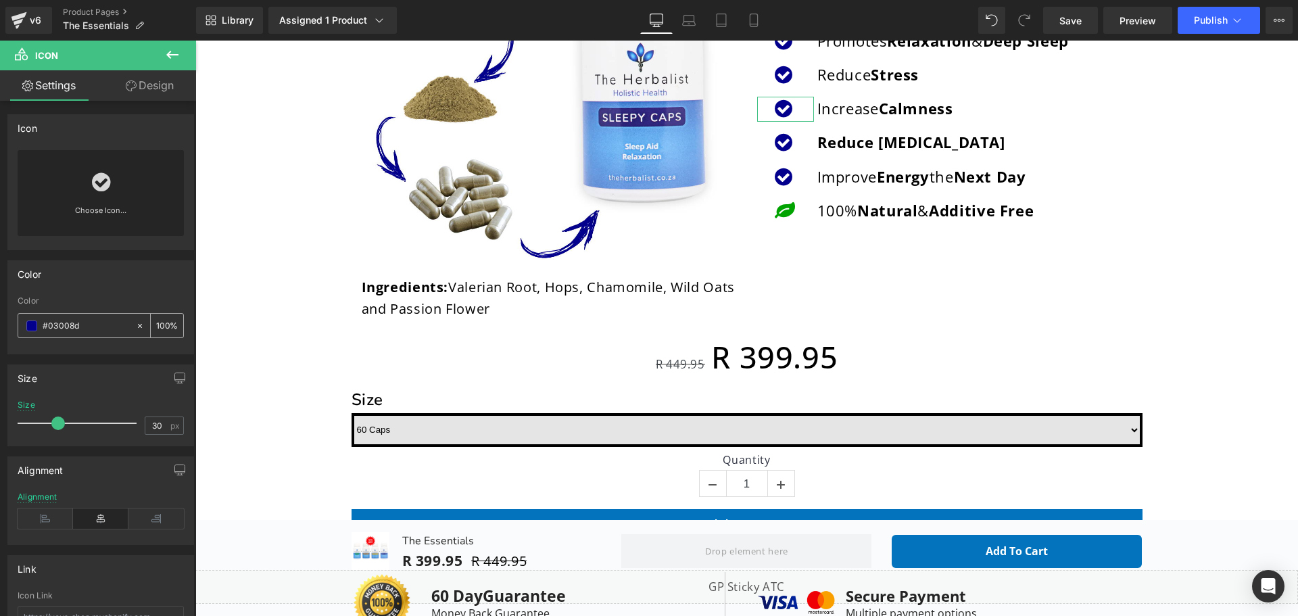
click at [80, 320] on input "#03008d" at bounding box center [86, 325] width 87 height 15
